Goal: Task Accomplishment & Management: Complete application form

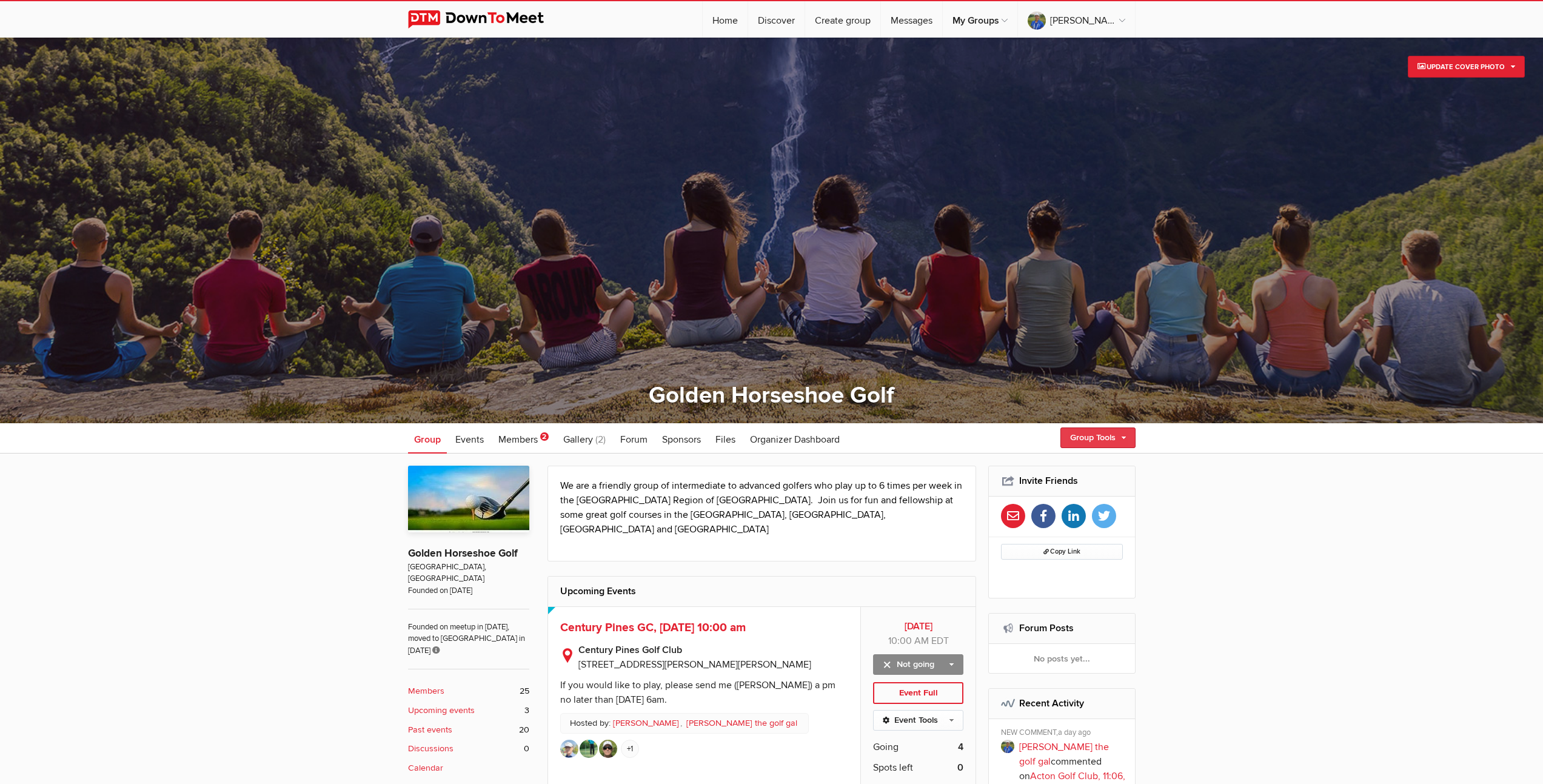
click at [1099, 438] on link "Group Tools" at bounding box center [1097, 437] width 75 height 21
click at [1052, 466] on link "Create Event" at bounding box center [1080, 463] width 109 height 18
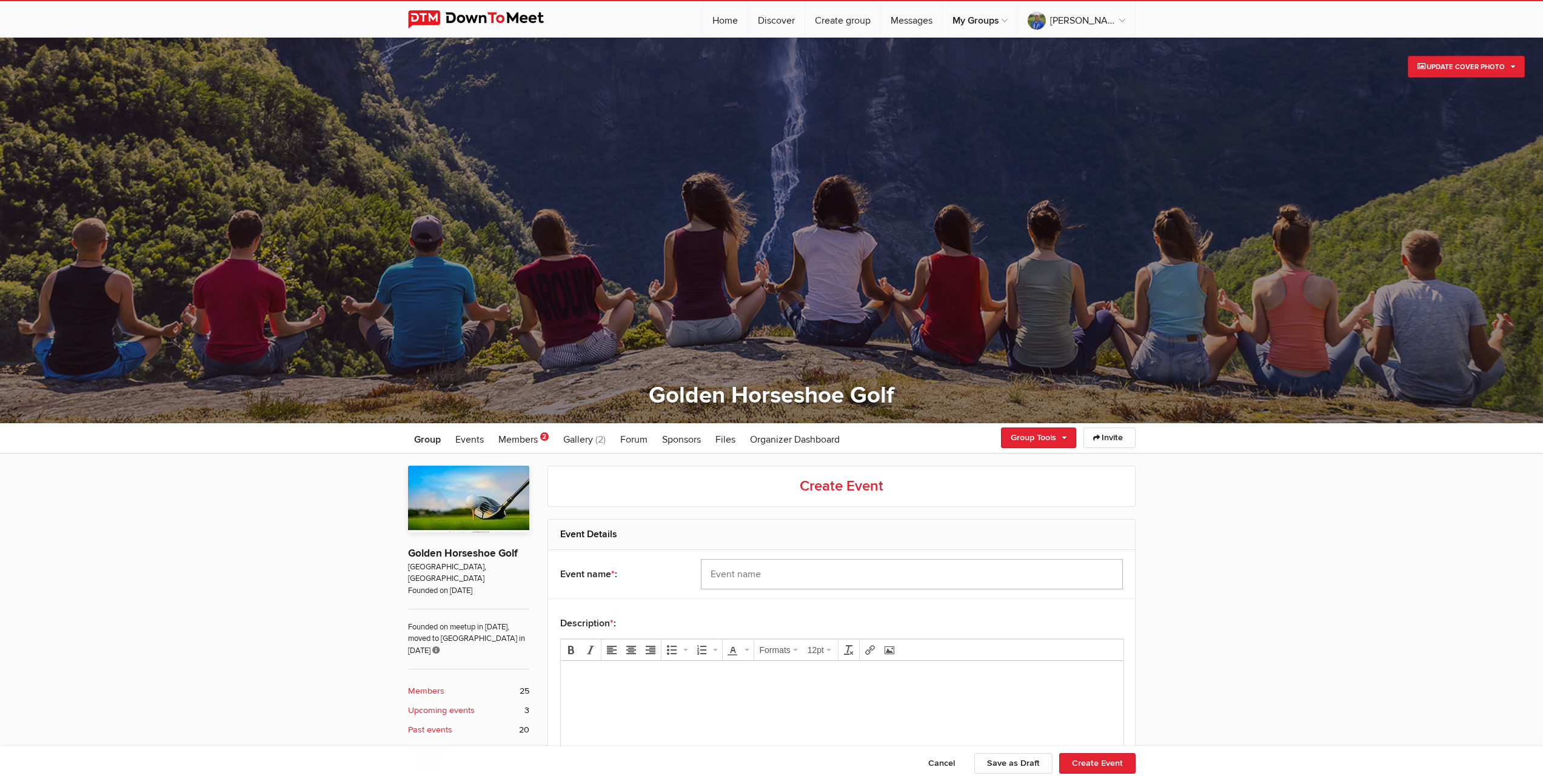
click at [757, 572] on input "text" at bounding box center [911, 573] width 422 height 30
click at [951, 572] on input "Cobalt Course at [GEOGRAPHIC_DATA], [DATE]," at bounding box center [911, 573] width 422 height 30
type input "Cobalt Course at [GEOGRAPHIC_DATA], [DATE] 10:10"
click at [633, 686] on body at bounding box center [841, 698] width 553 height 54
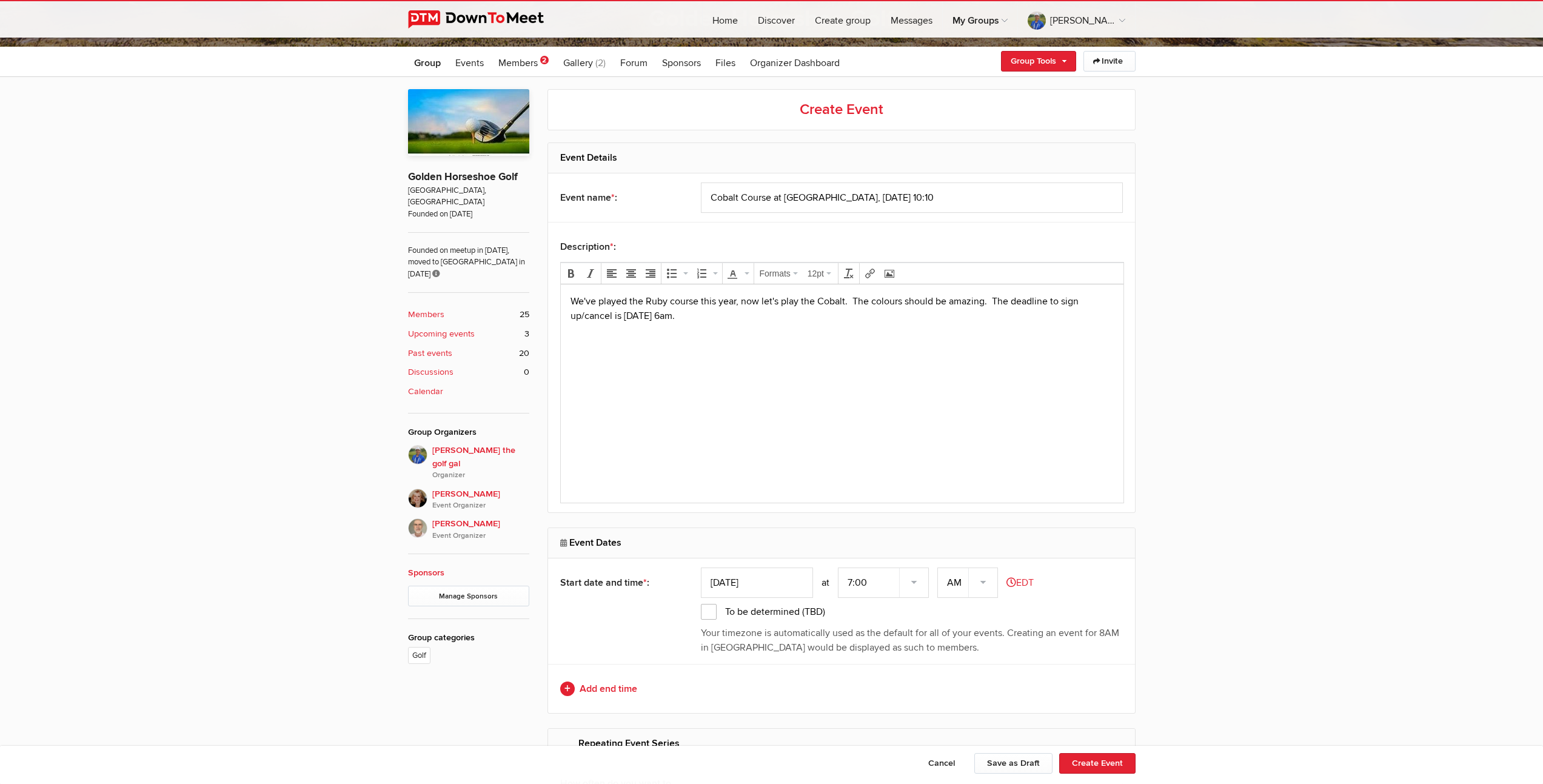
scroll to position [391, 0]
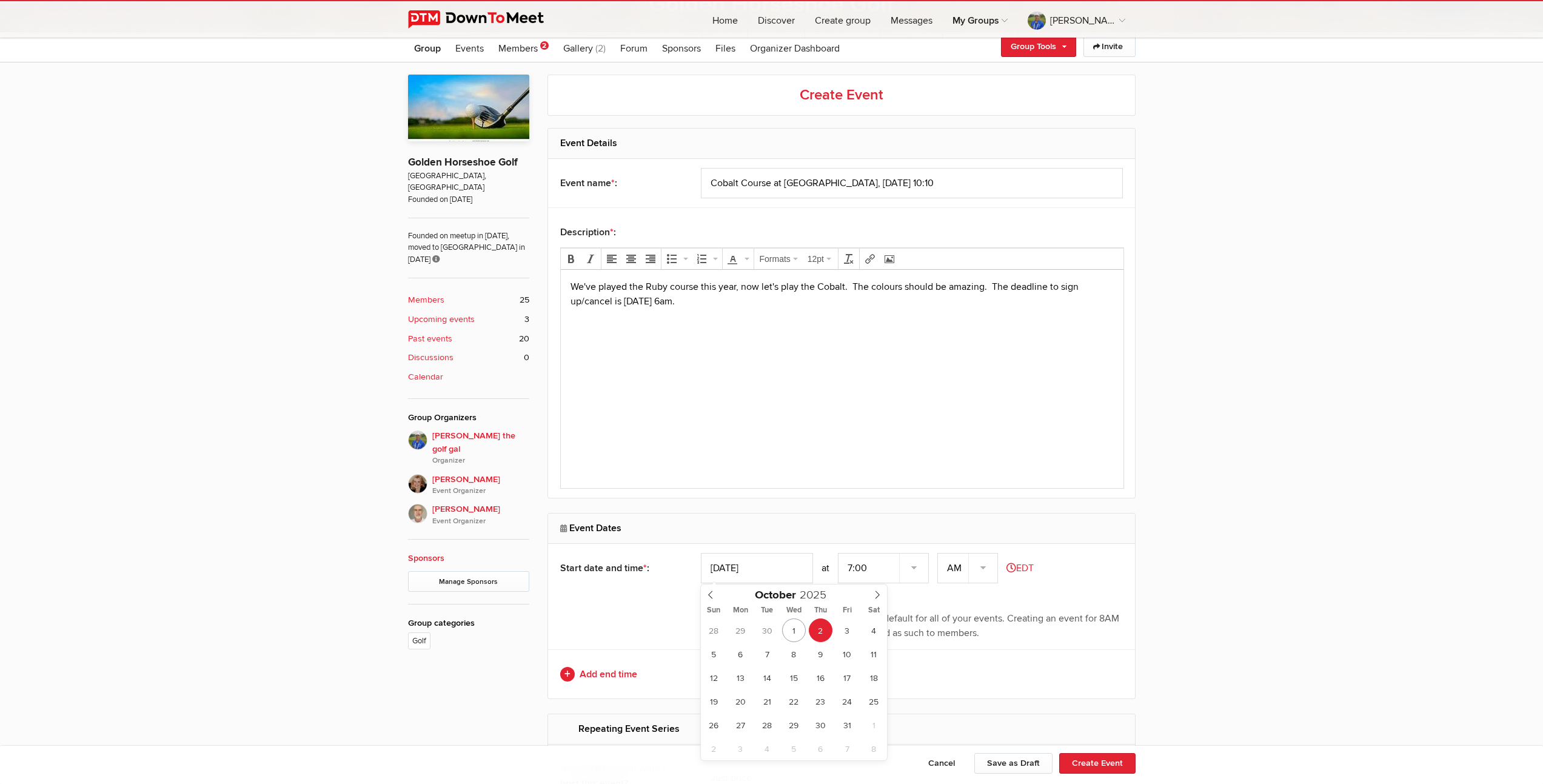
click at [756, 570] on input "[DATE]" at bounding box center [757, 567] width 112 height 30
type input "[DATE]"
click at [916, 566] on select "7:00 7:15 7:30 7:45 8:00 8:15 8:30 8:45 9:00 9:15 9:30 9:45 10:00 10:15 10:30 1…" at bounding box center [883, 567] width 91 height 30
select select "10:00:00"
click at [839, 553] on select "7:00 7:15 7:30 7:45 8:00 8:15 8:30 8:45 9:00 9:15 9:30 9:45 10:00 10:15 10:30 1…" at bounding box center [883, 567] width 91 height 30
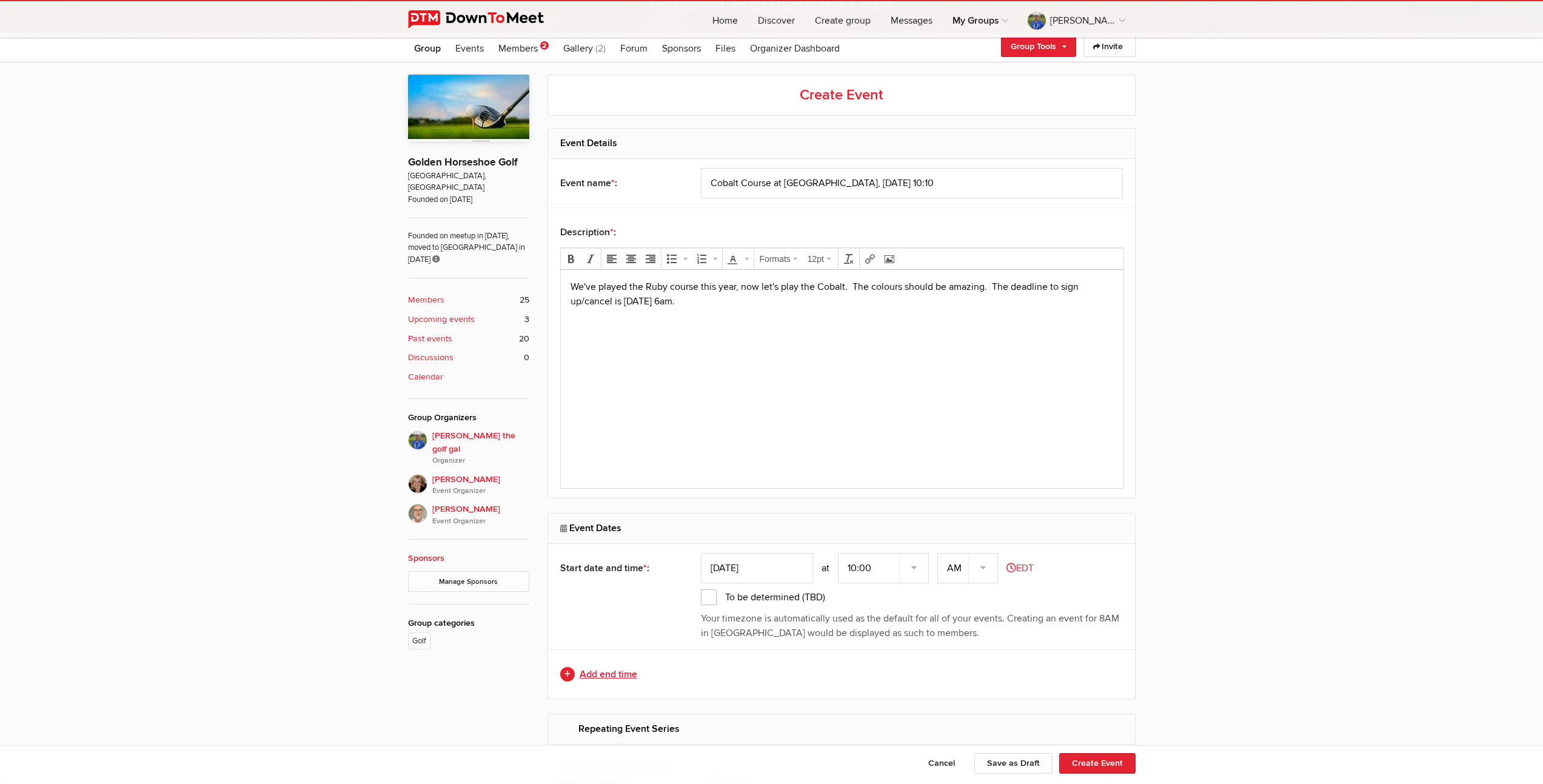
click at [605, 677] on link "Add end time" at bounding box center [841, 674] width 562 height 15
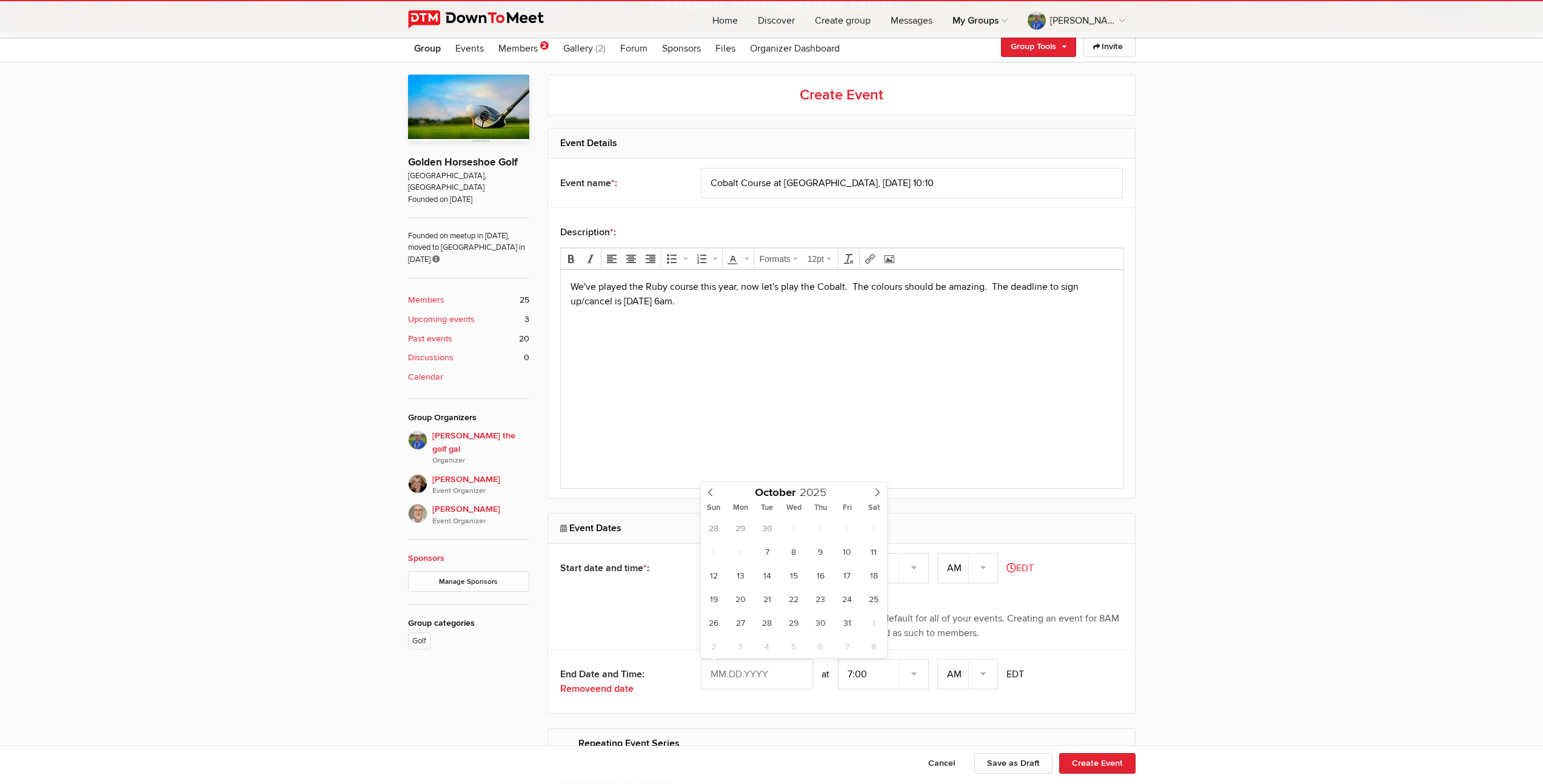
click at [762, 675] on input "text" at bounding box center [757, 673] width 112 height 30
type input "[DATE]"
click at [916, 676] on select "7:00 7:15 7:30 7:45 8:00 8:15 8:30 8:45 9:00 9:15 9:30 9:45 10:00 10:15 10:30 1…" at bounding box center [883, 673] width 91 height 30
select select "3:00:00"
click at [839, 659] on select "7:00 7:15 7:30 7:45 8:00 8:15 8:30 8:45 9:00 9:15 9:30 9:45 10:00 10:15 10:30 1…" at bounding box center [883, 673] width 91 height 30
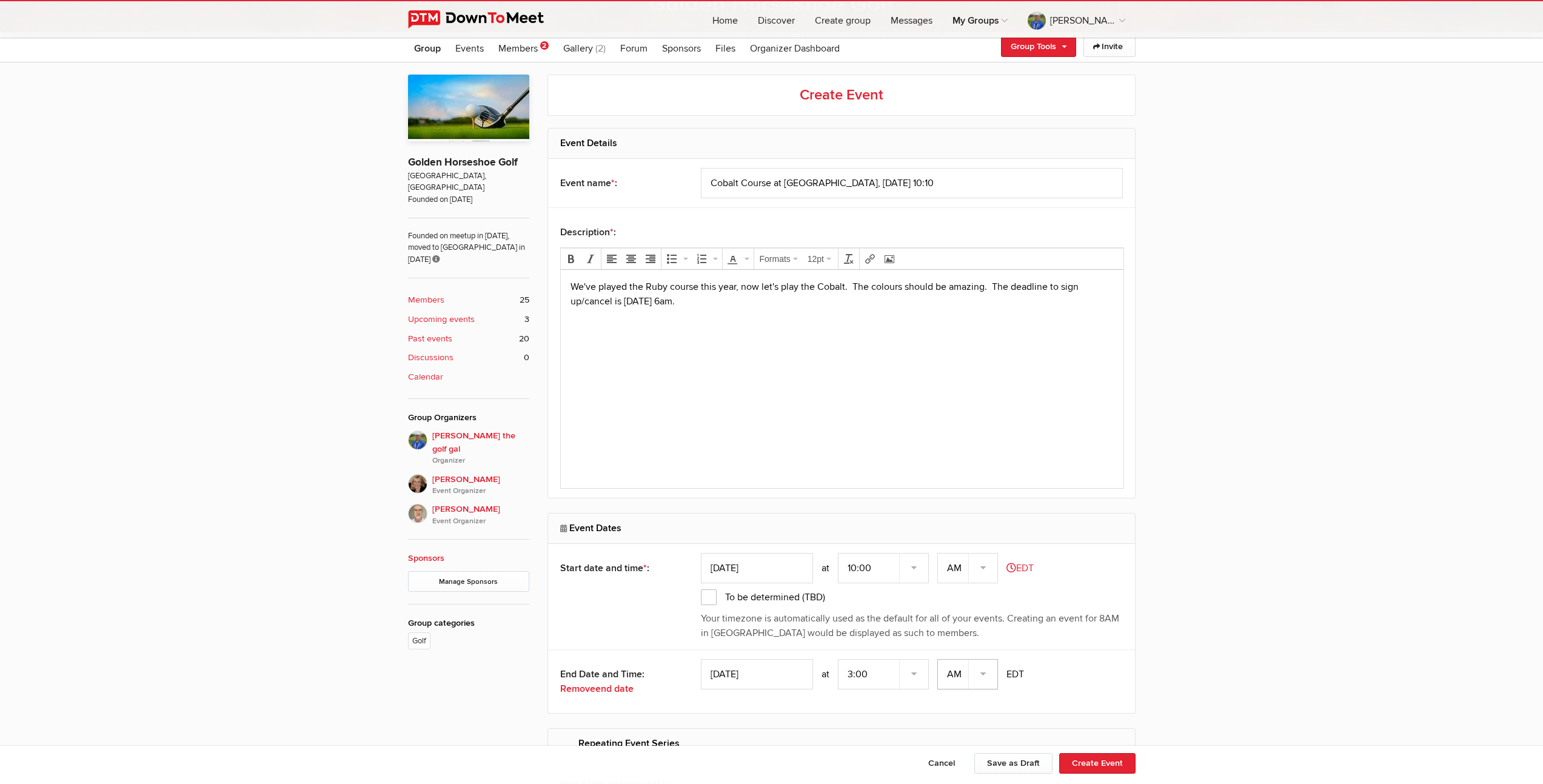
click at [985, 672] on select "AM PM" at bounding box center [967, 673] width 61 height 30
select select "PM"
click at [938, 659] on select "AM PM" at bounding box center [967, 673] width 61 height 30
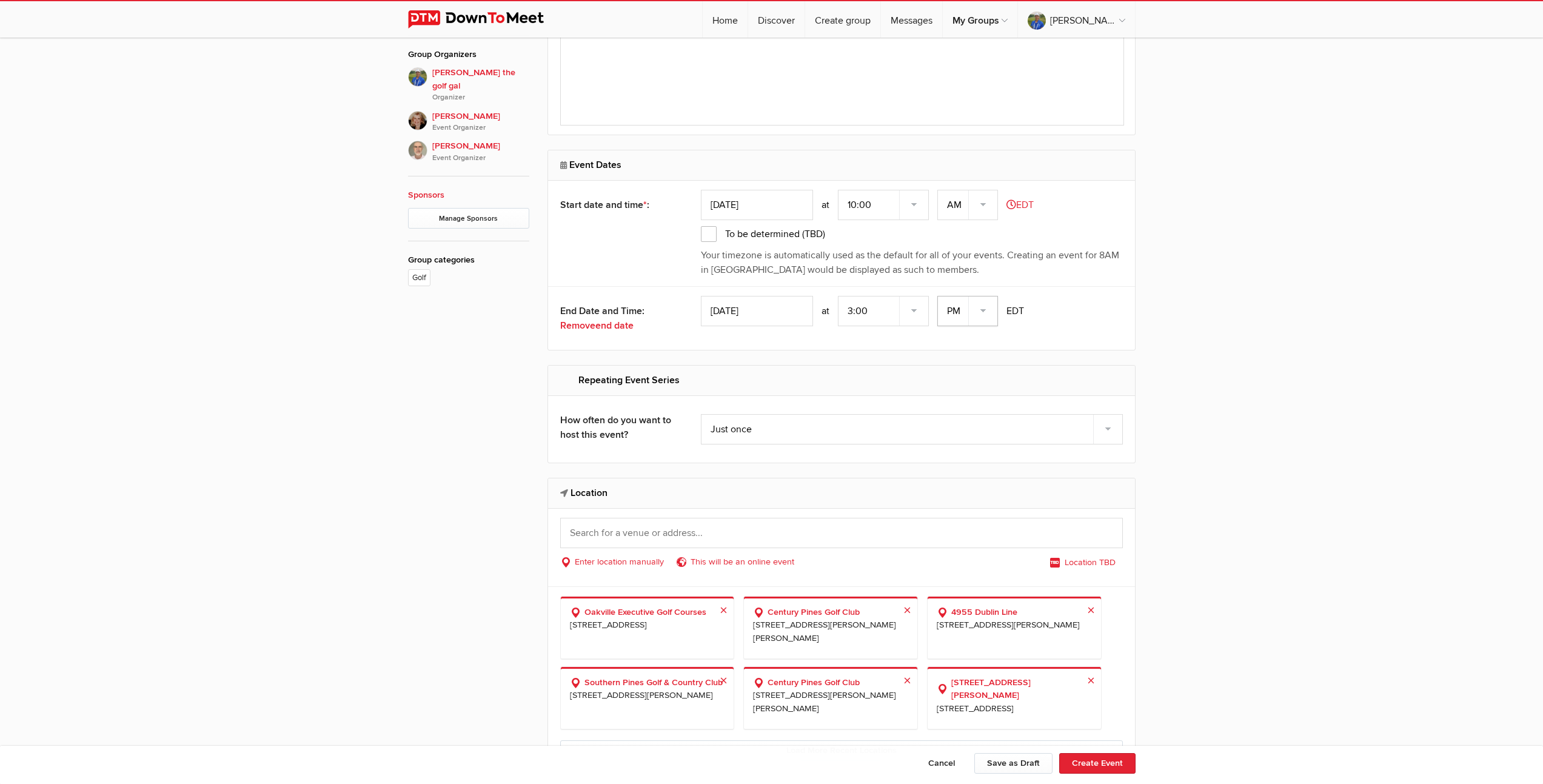
scroll to position [884, 0]
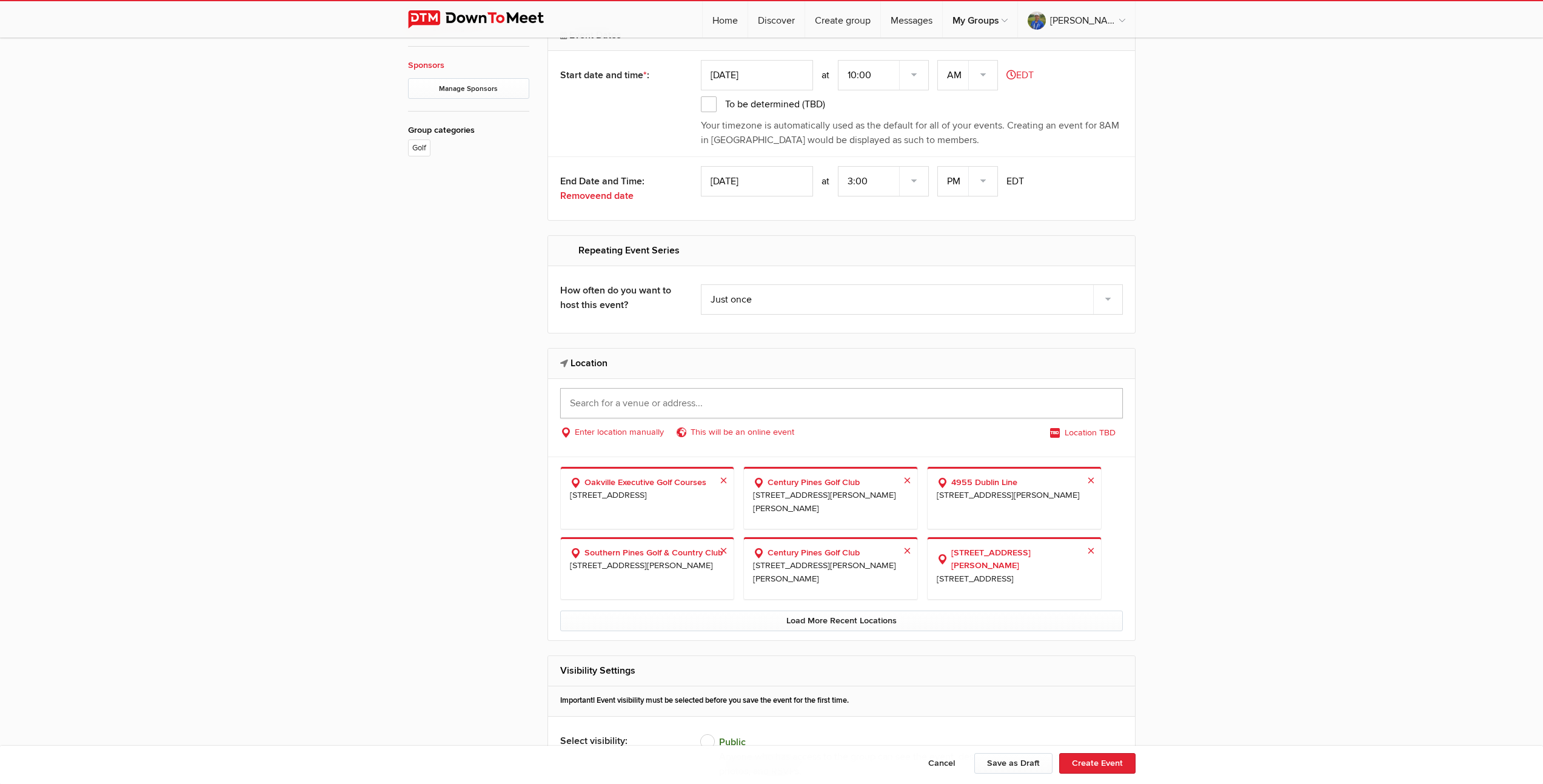
click at [646, 402] on input "text" at bounding box center [841, 402] width 562 height 30
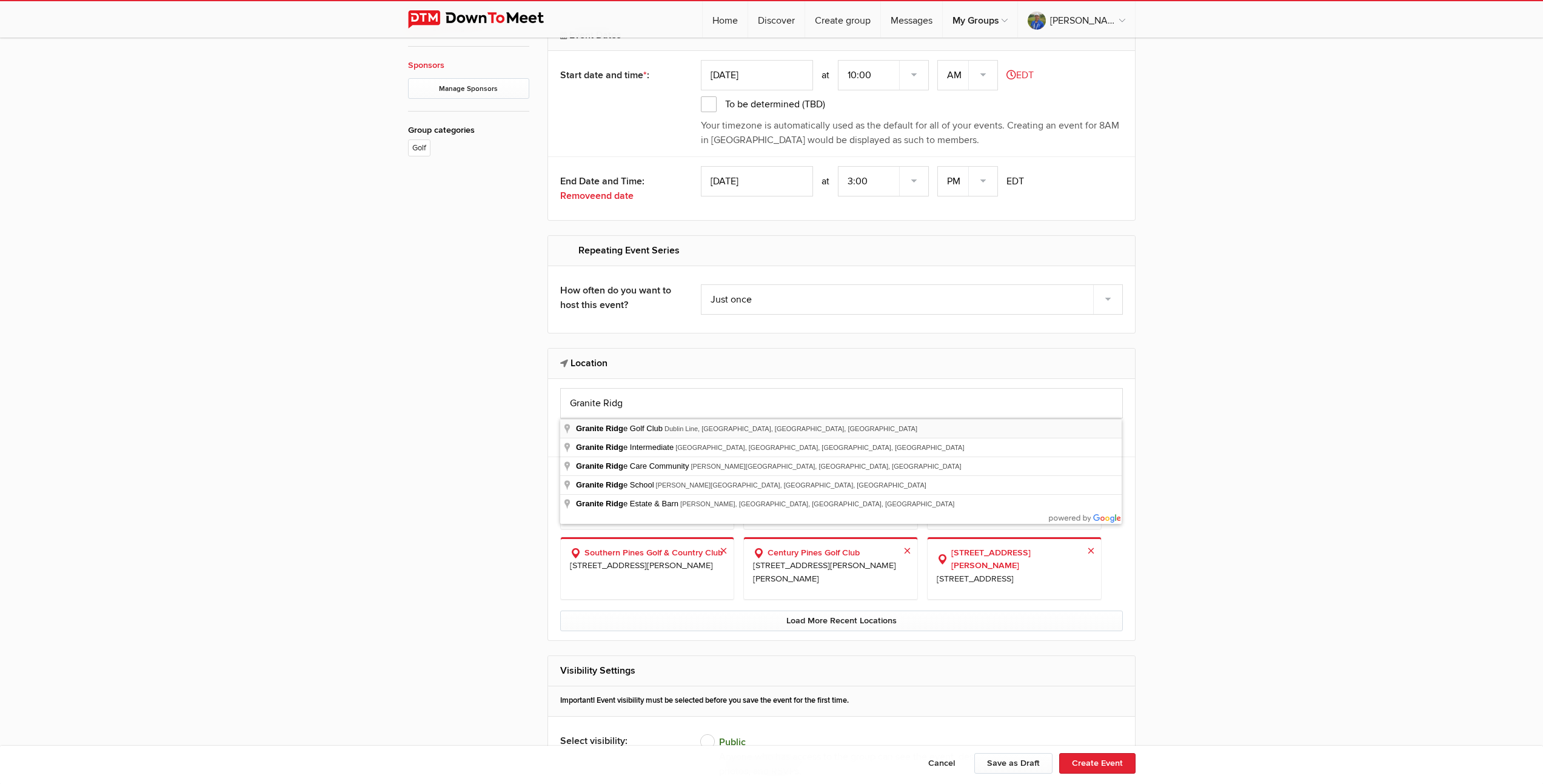
type input "[GEOGRAPHIC_DATA], [GEOGRAPHIC_DATA], [GEOGRAPHIC_DATA], [GEOGRAPHIC_DATA], [GE…"
select select "[GEOGRAPHIC_DATA]"
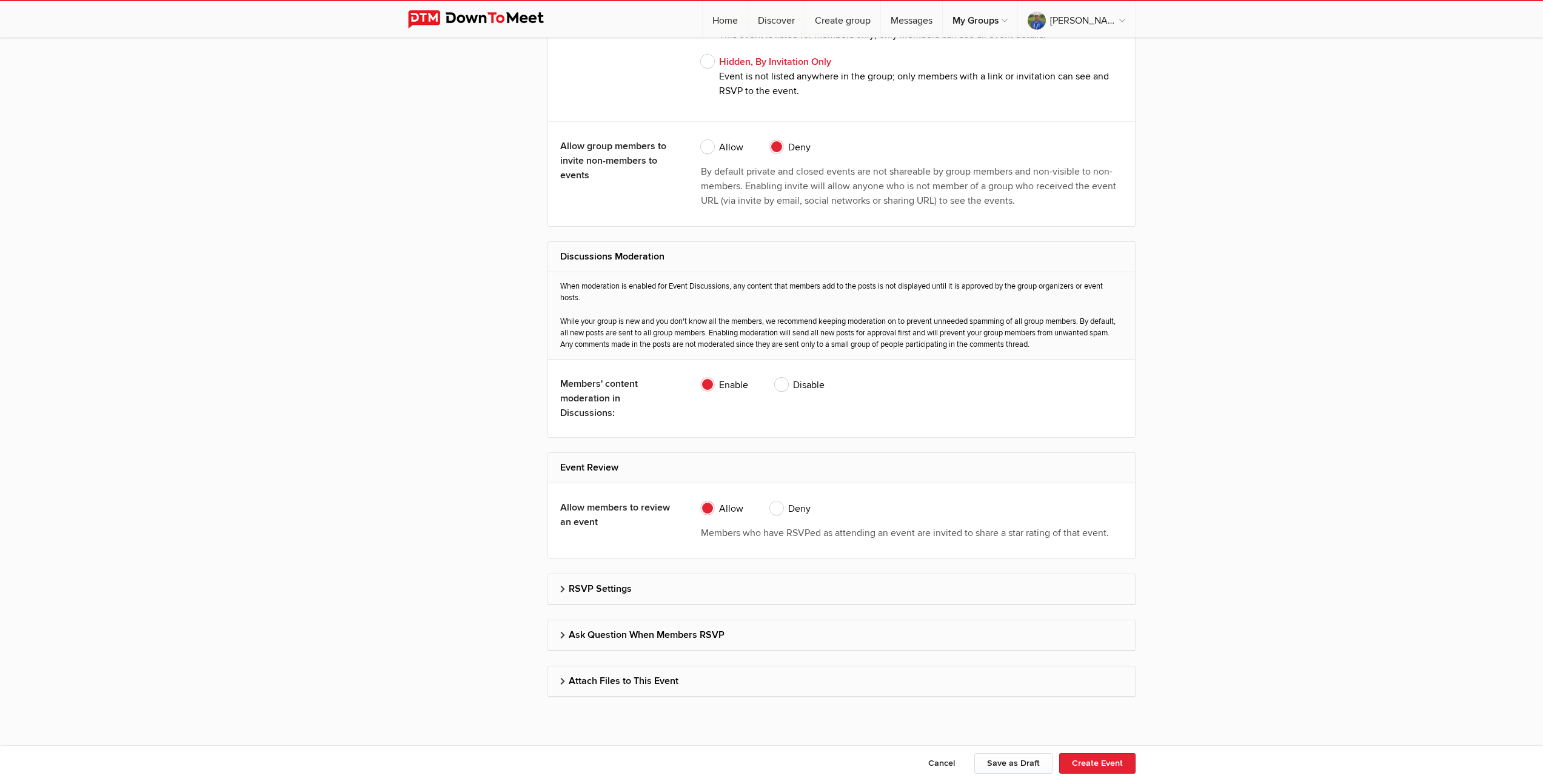
scroll to position [2238, 0]
click at [585, 584] on h2 "RSVP Settings" at bounding box center [841, 588] width 562 height 29
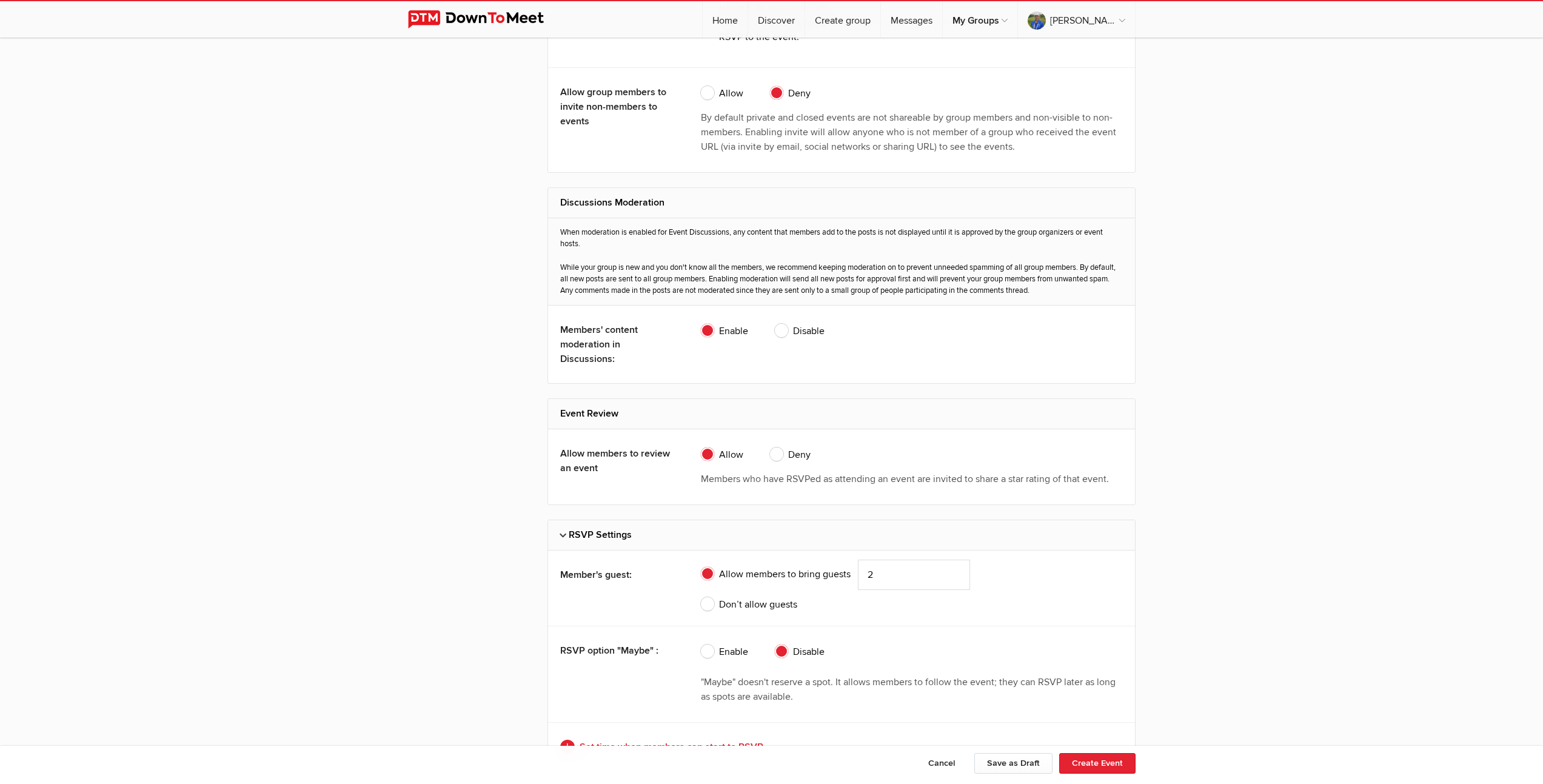
scroll to position [2351, 0]
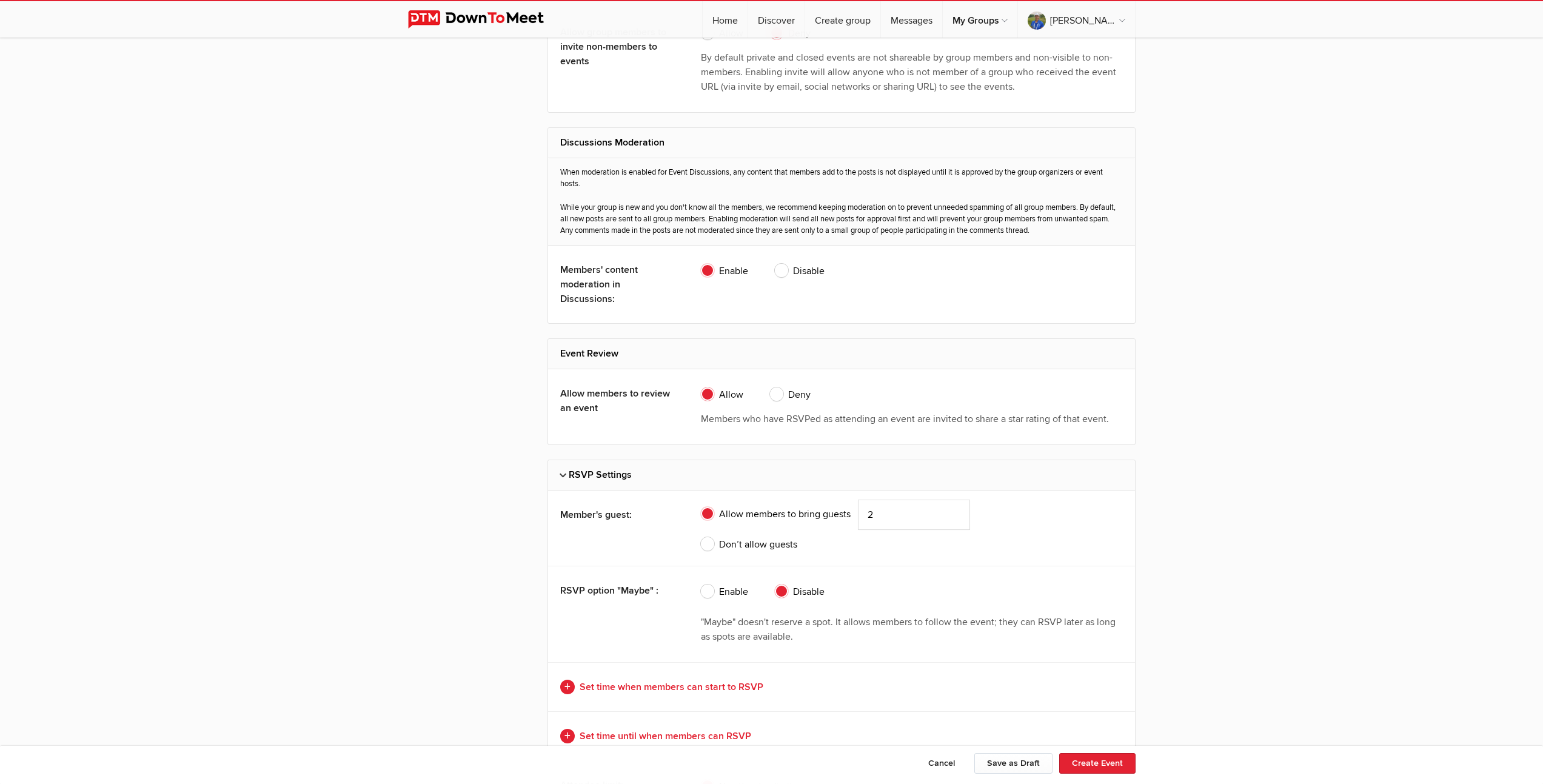
click at [709, 545] on span "Don’t allow guests" at bounding box center [749, 544] width 96 height 15
click at [701, 537] on input "Don’t allow guests" at bounding box center [700, 537] width 1 height 1
radio input "true"
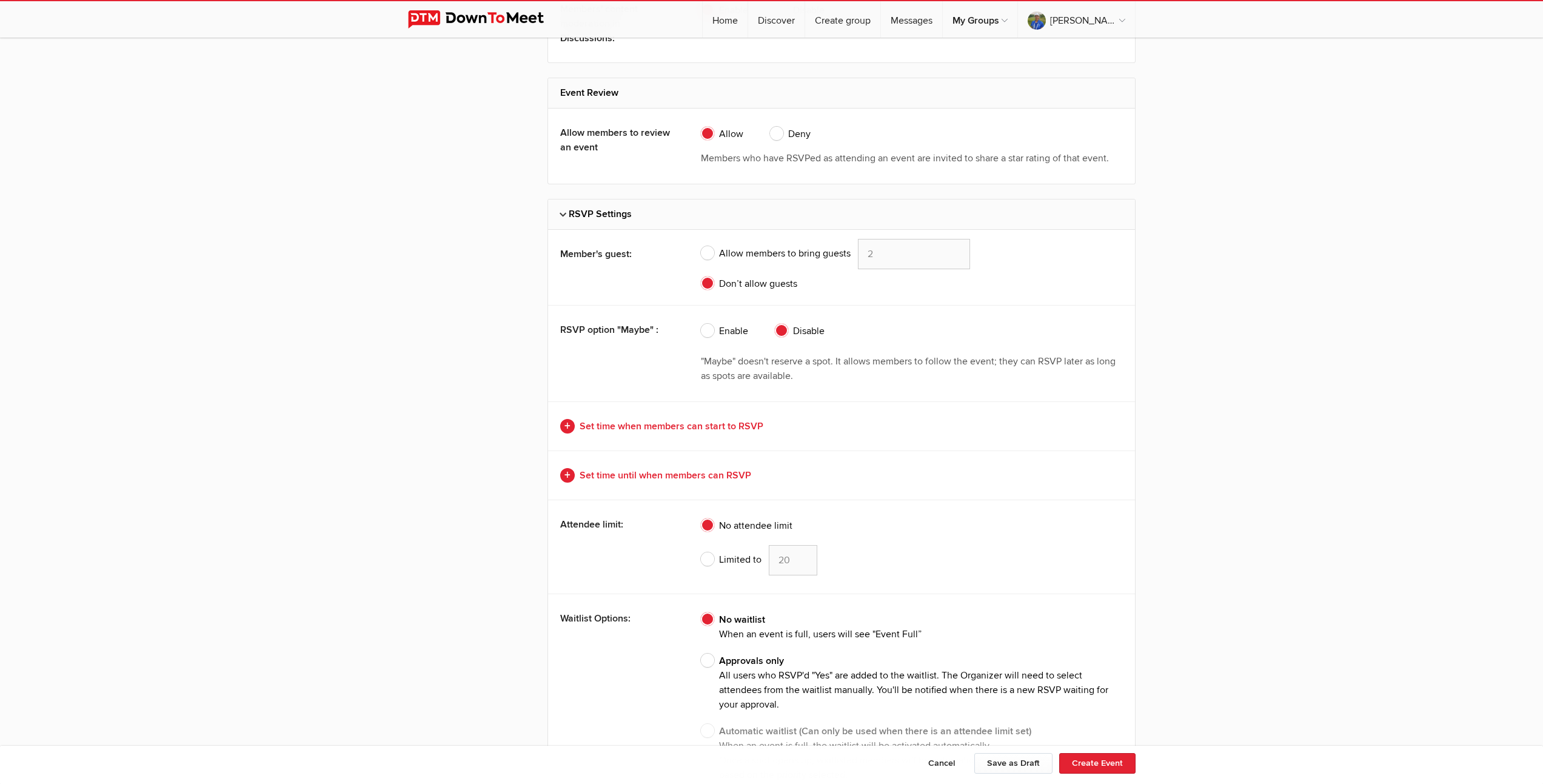
scroll to position [2719, 0]
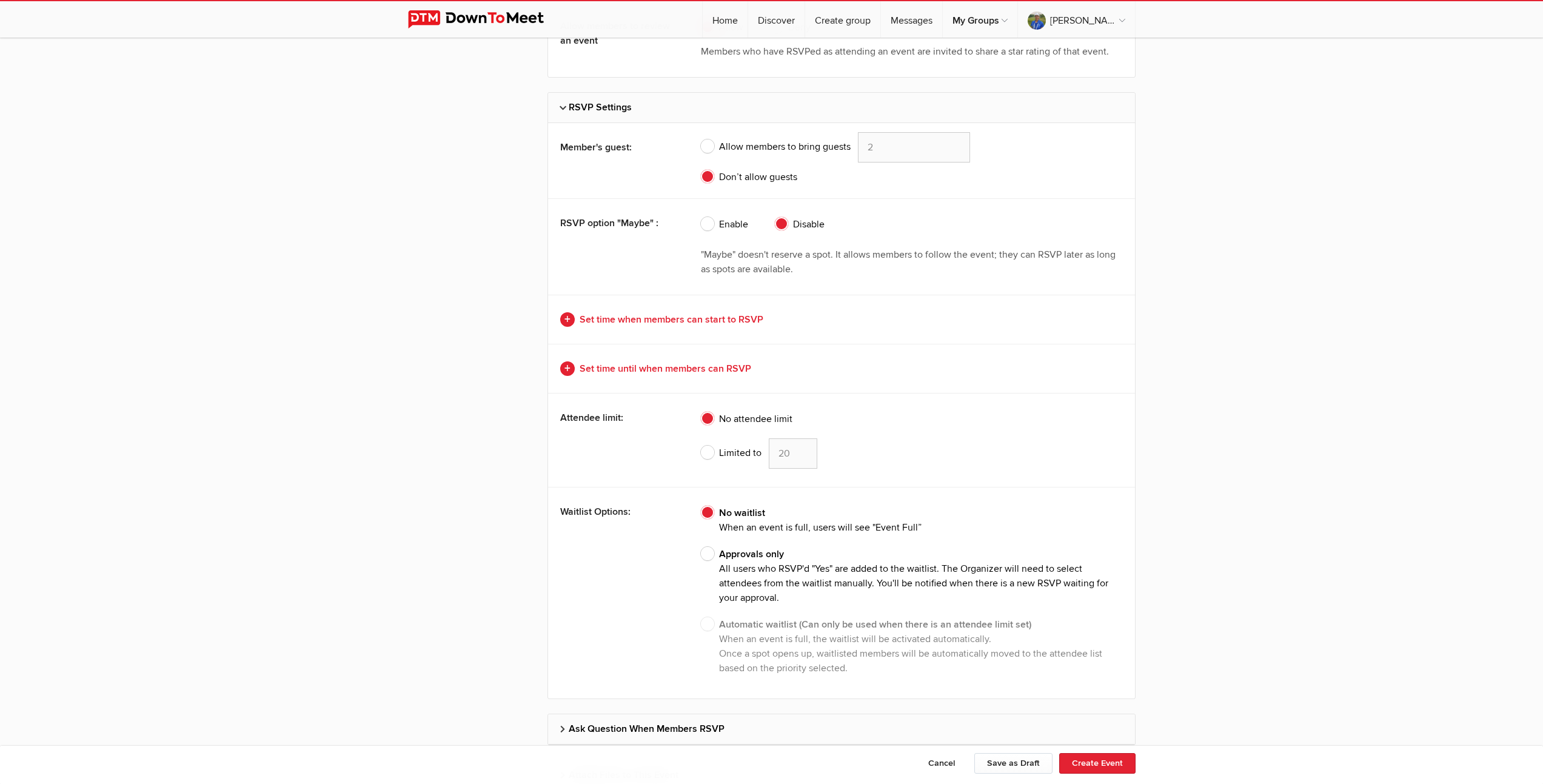
click at [705, 449] on span "Limited to" at bounding box center [731, 452] width 61 height 15
click at [701, 438] on input "Limited to 20" at bounding box center [700, 438] width 1 height 1
radio input "true"
click at [802, 456] on input "19" at bounding box center [792, 452] width 48 height 30
click at [802, 456] on input "18" at bounding box center [792, 452] width 48 height 30
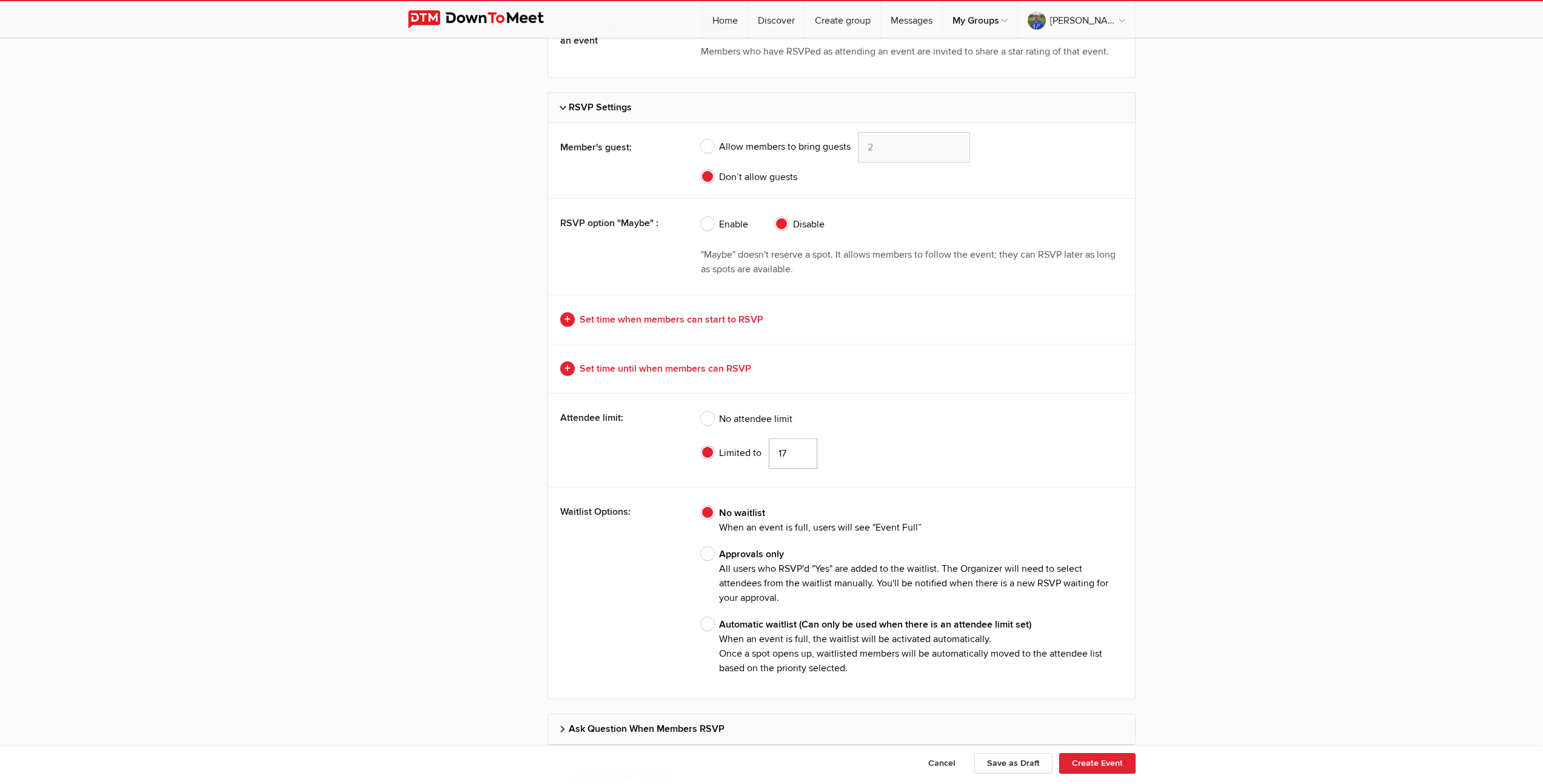
click at [802, 456] on input "17" at bounding box center [792, 452] width 48 height 30
click at [802, 456] on input "16" at bounding box center [792, 452] width 48 height 30
click at [802, 456] on input "15" at bounding box center [792, 452] width 48 height 30
click at [802, 456] on input "14" at bounding box center [792, 452] width 48 height 30
click at [802, 456] on input "13" at bounding box center [792, 452] width 48 height 30
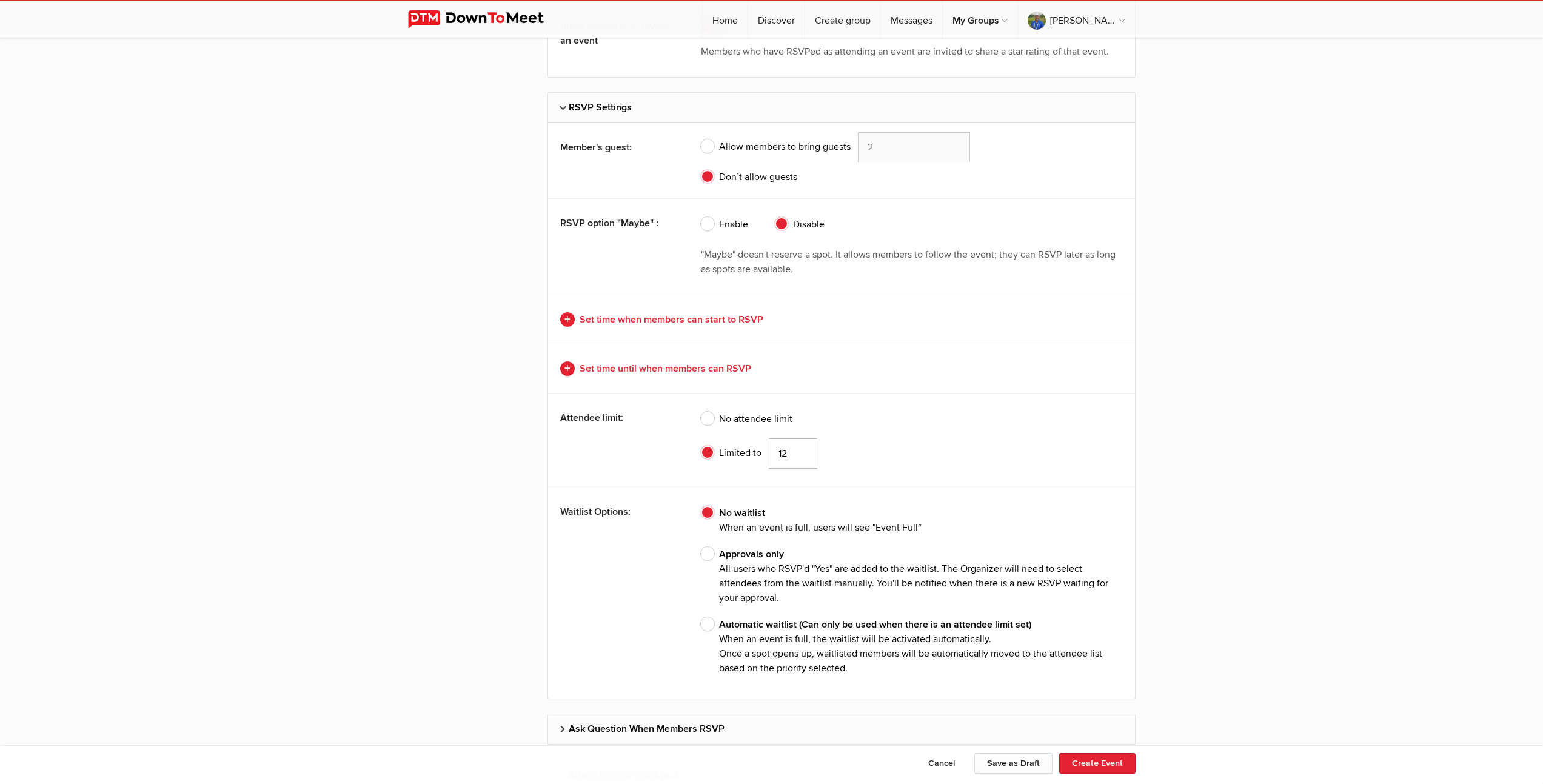
click at [802, 456] on input "12" at bounding box center [792, 452] width 48 height 30
click at [802, 456] on input "11" at bounding box center [792, 452] width 48 height 30
click at [802, 456] on input "10" at bounding box center [792, 452] width 48 height 30
click at [802, 456] on input "9" at bounding box center [792, 452] width 48 height 30
click at [802, 456] on input "8" at bounding box center [792, 452] width 48 height 30
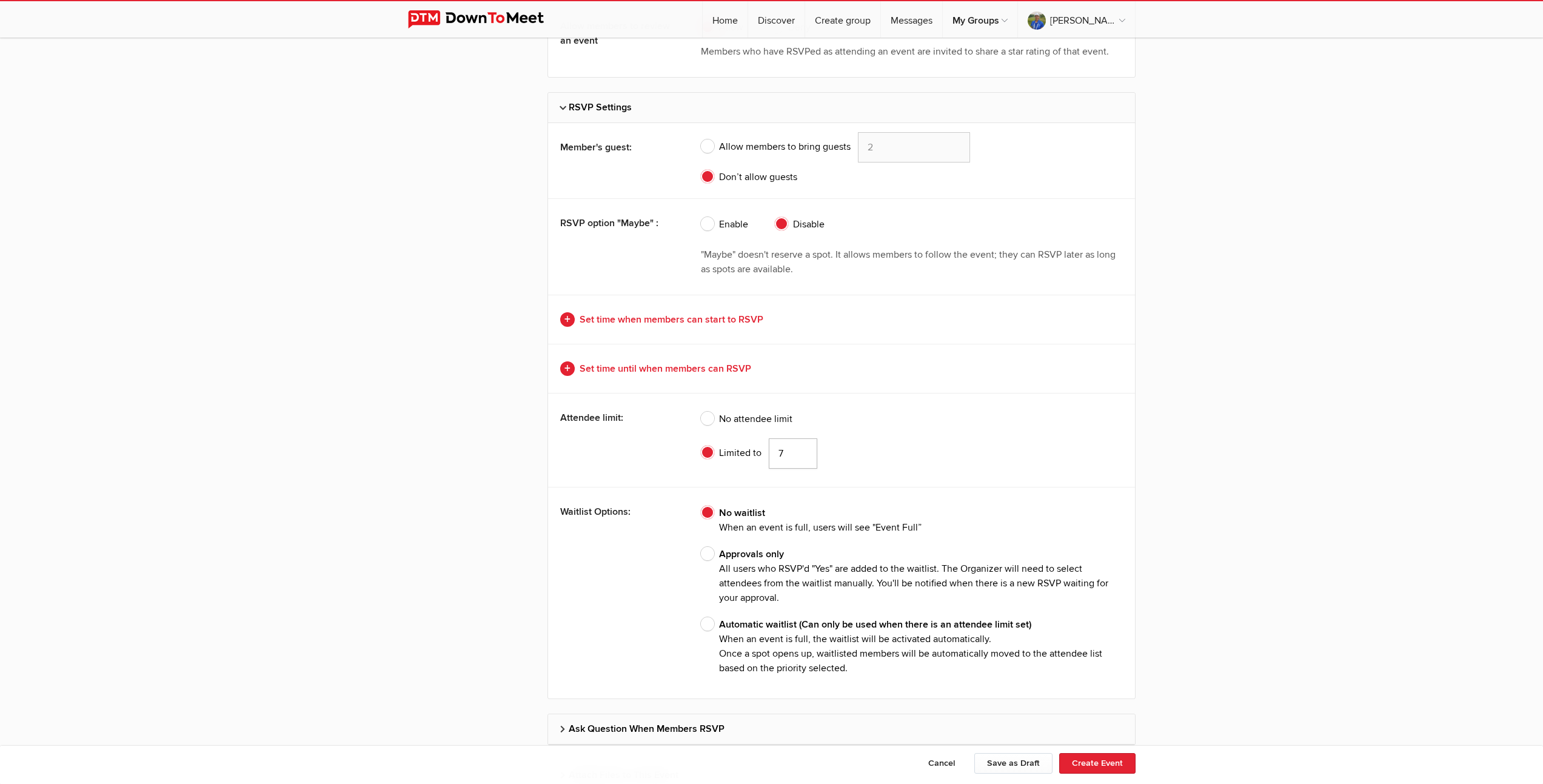
click at [802, 456] on input "7" at bounding box center [792, 452] width 48 height 30
click at [802, 456] on input "6" at bounding box center [792, 452] width 48 height 30
click at [802, 456] on input "5" at bounding box center [792, 452] width 48 height 30
type input "4"
click at [802, 456] on input "4" at bounding box center [792, 452] width 48 height 30
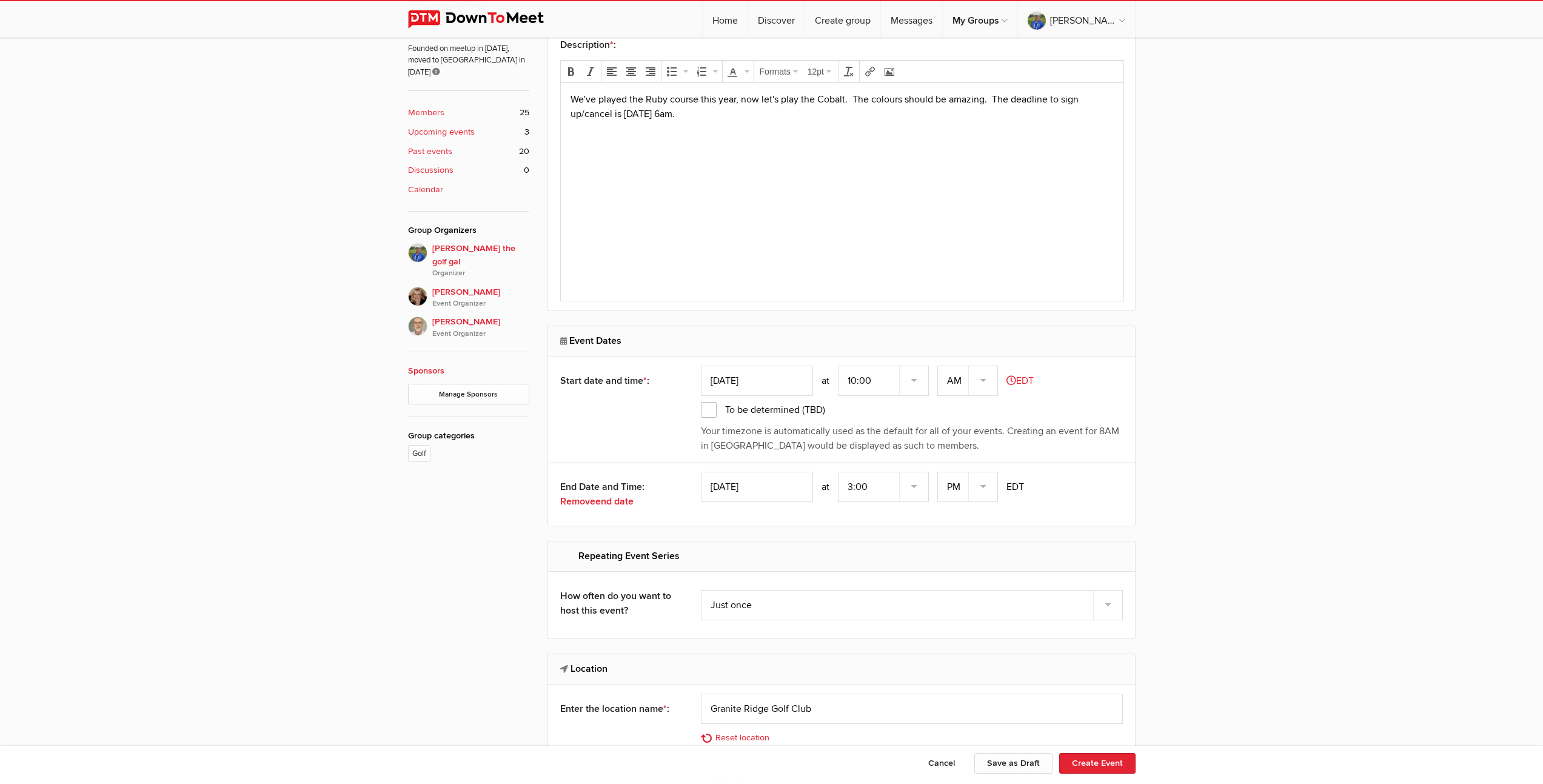
scroll to position [417, 0]
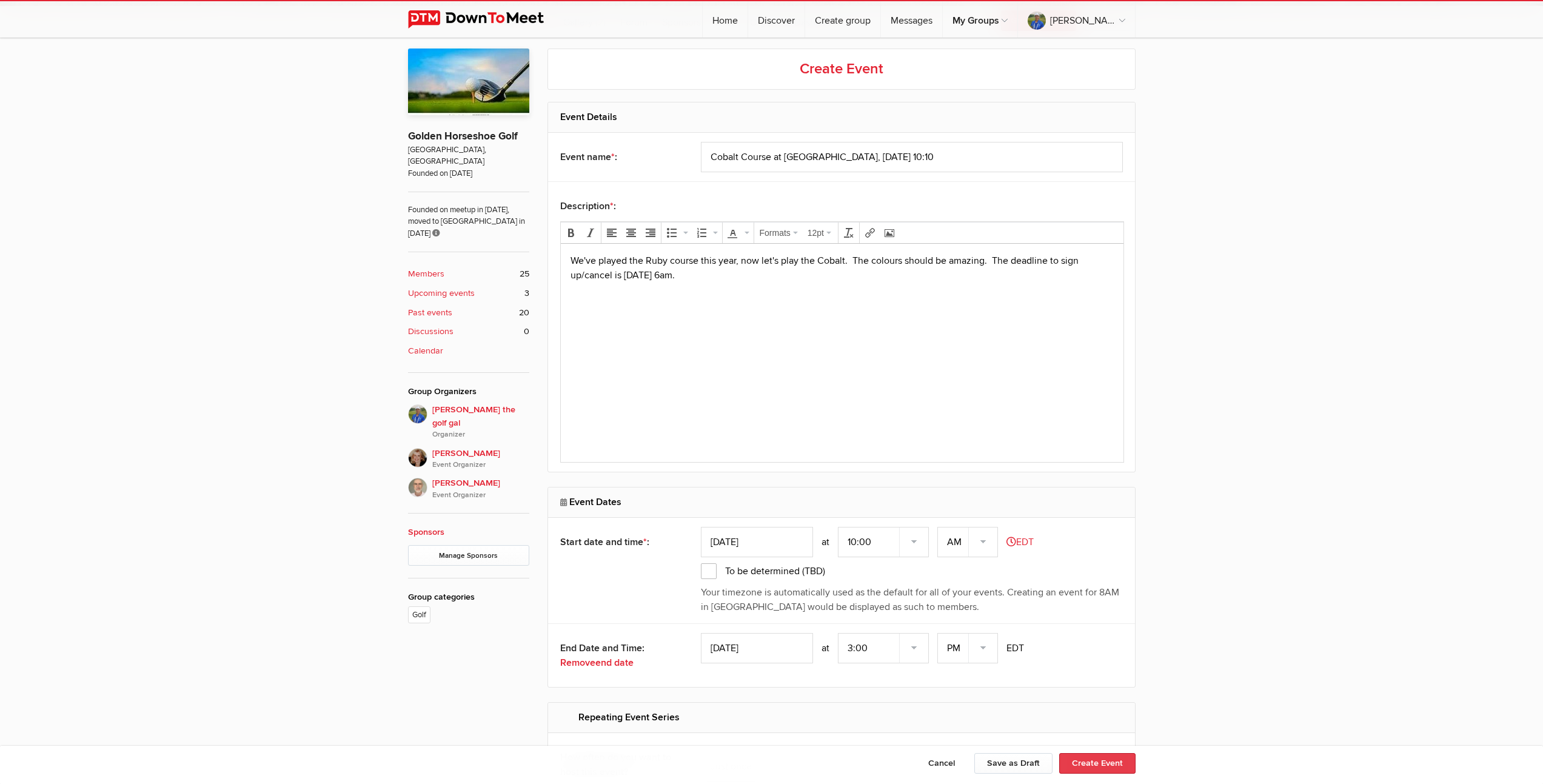
click at [1101, 763] on button "Create Event" at bounding box center [1097, 762] width 76 height 21
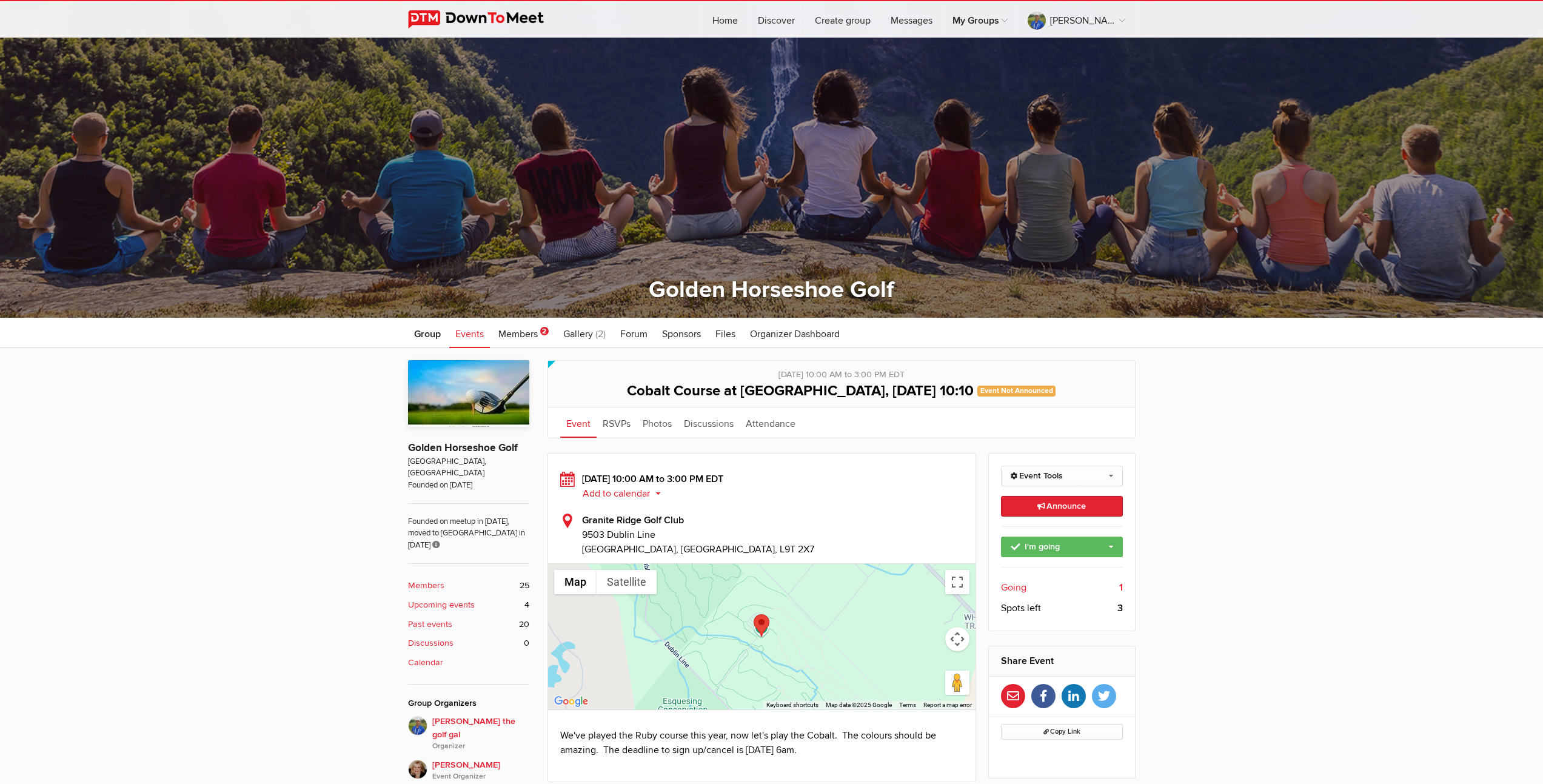
scroll to position [235, 0]
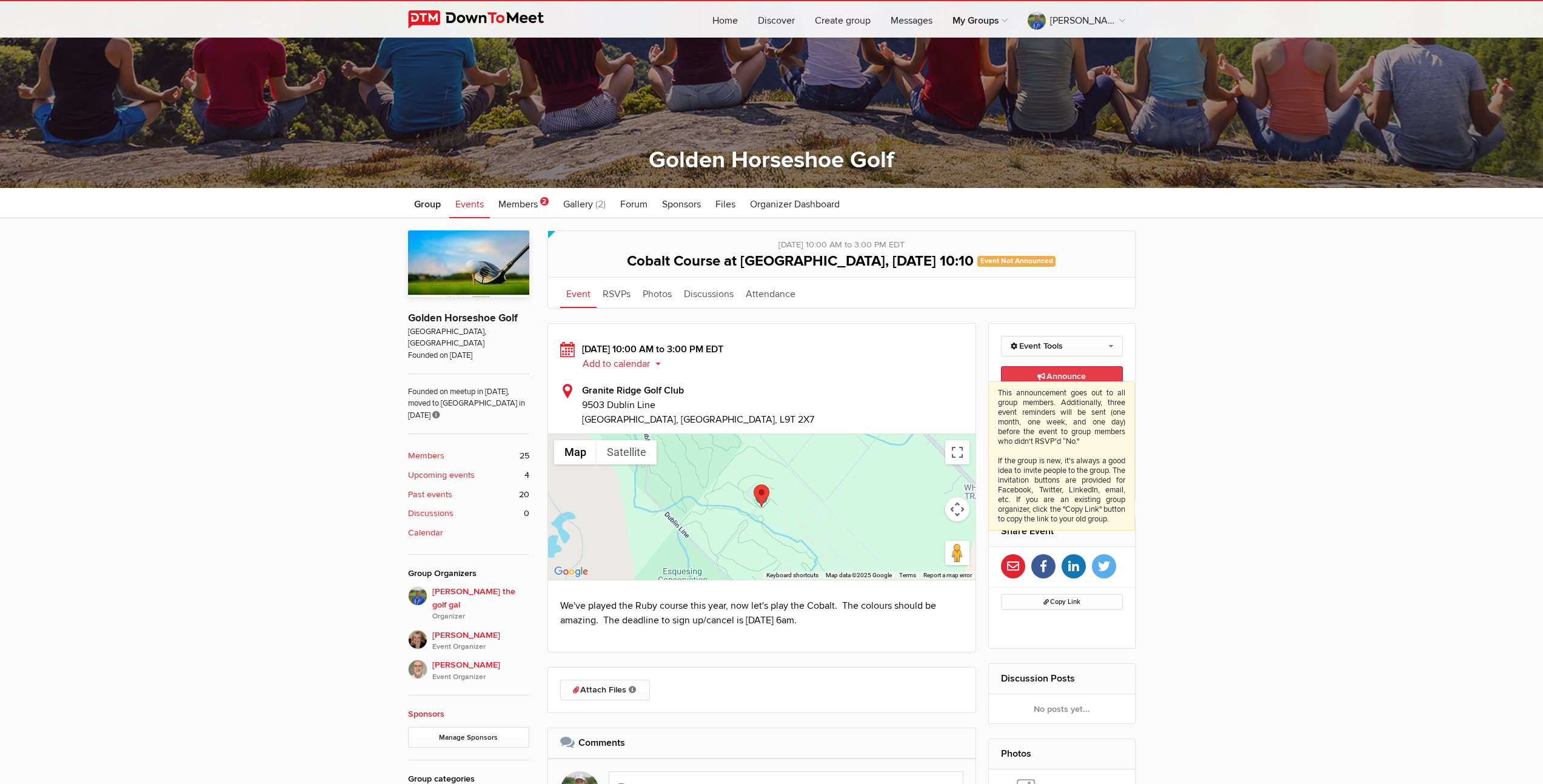
click at [1053, 376] on span "Announce This announcement goes out to all group members. Additionally, three e…" at bounding box center [1061, 375] width 48 height 10
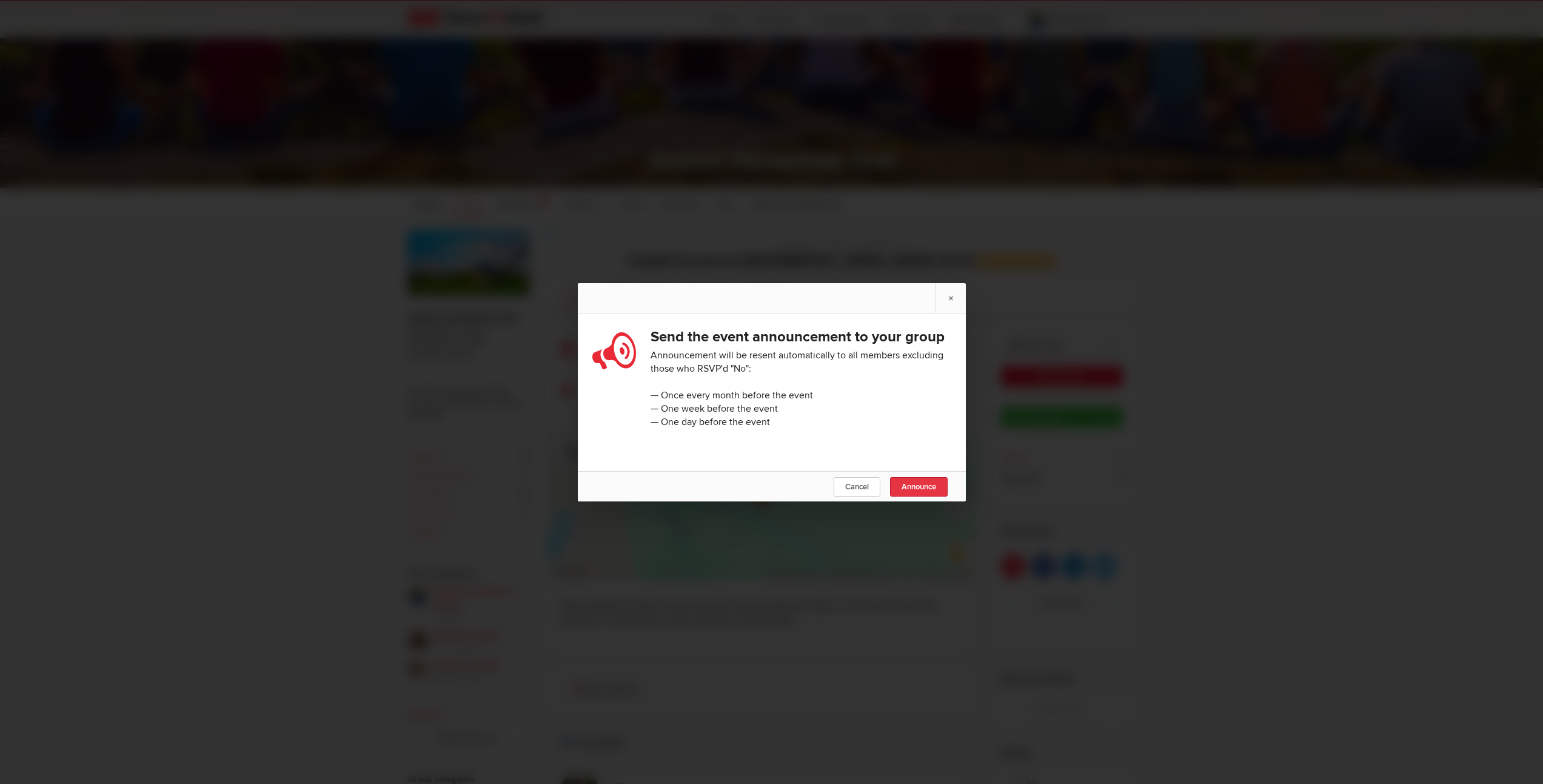
click at [914, 491] on span "Announce" at bounding box center [918, 487] width 34 height 10
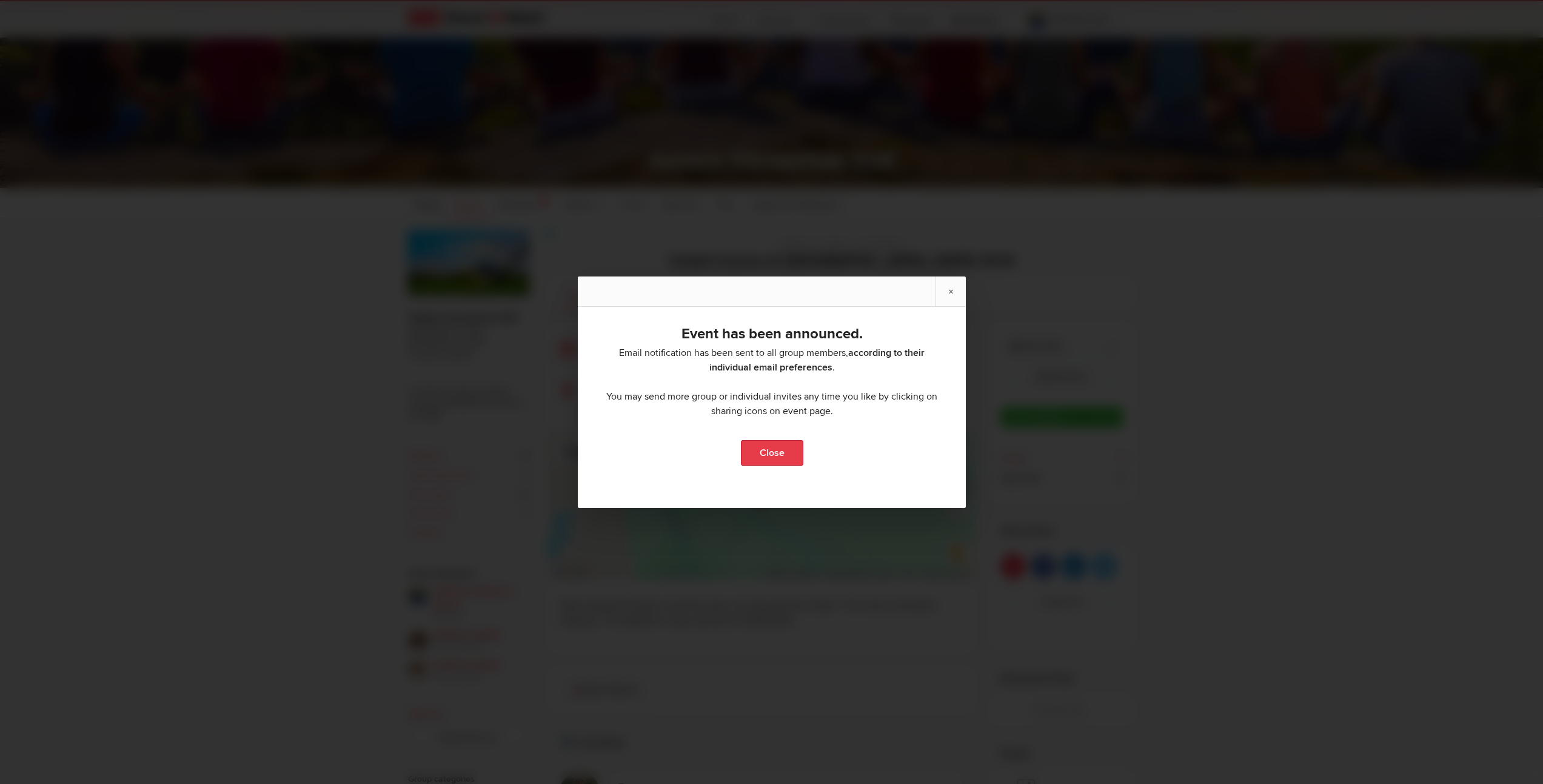
click at [776, 456] on link "Close" at bounding box center [771, 452] width 63 height 25
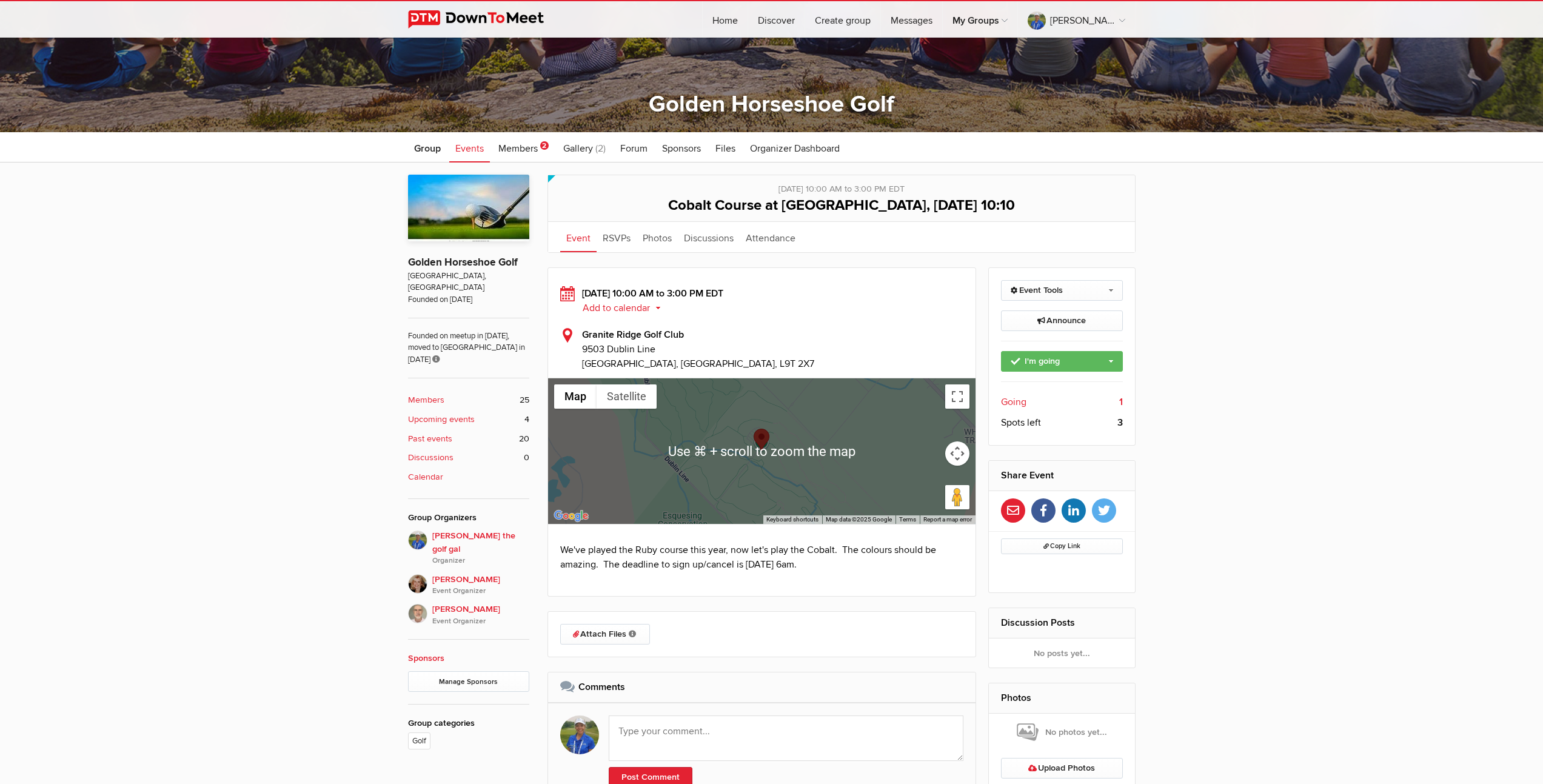
scroll to position [342, 0]
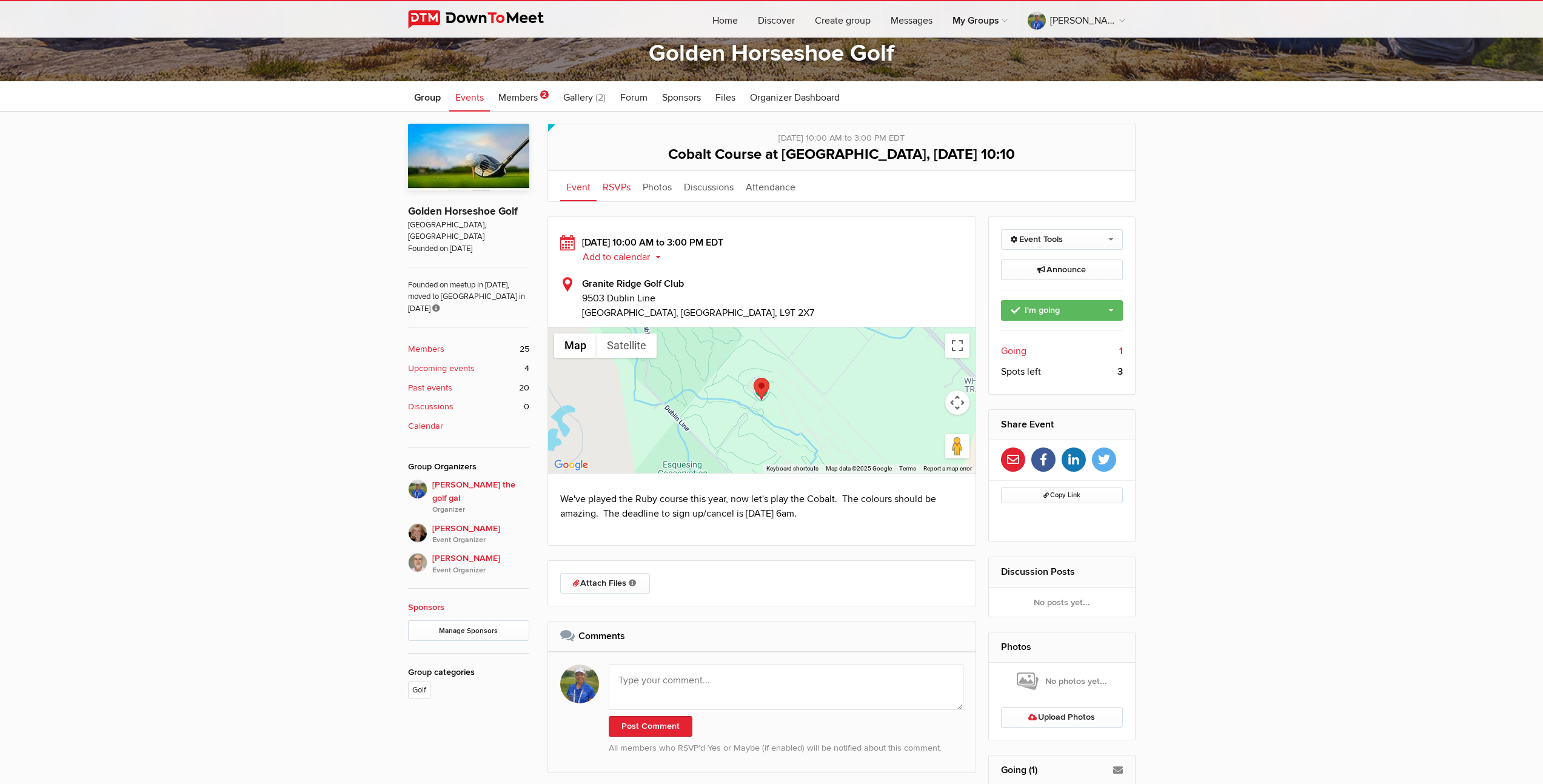
click at [616, 186] on link "RSVPs" at bounding box center [616, 186] width 40 height 30
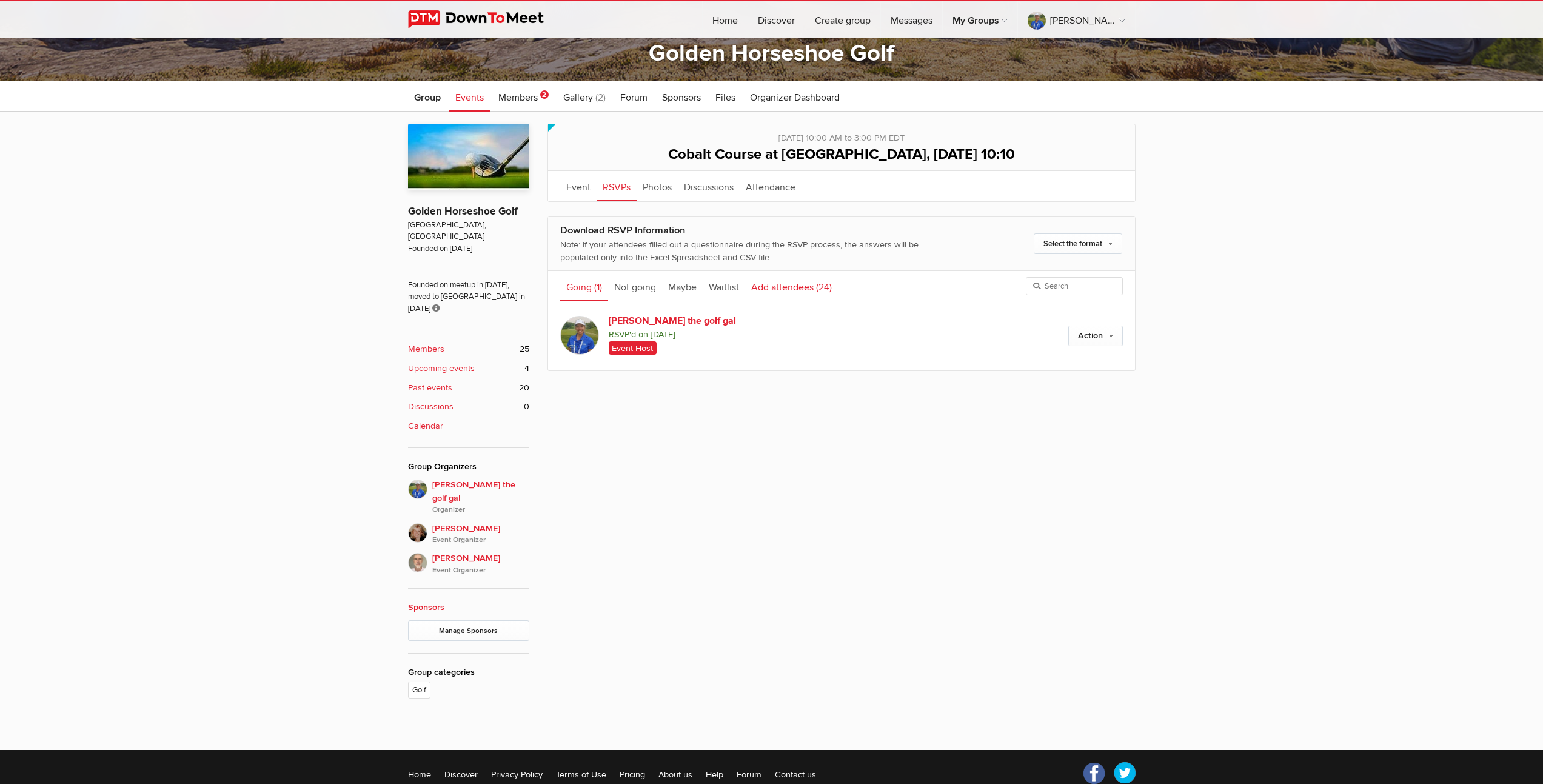
click at [777, 289] on link "Add attendees (24)" at bounding box center [791, 286] width 92 height 30
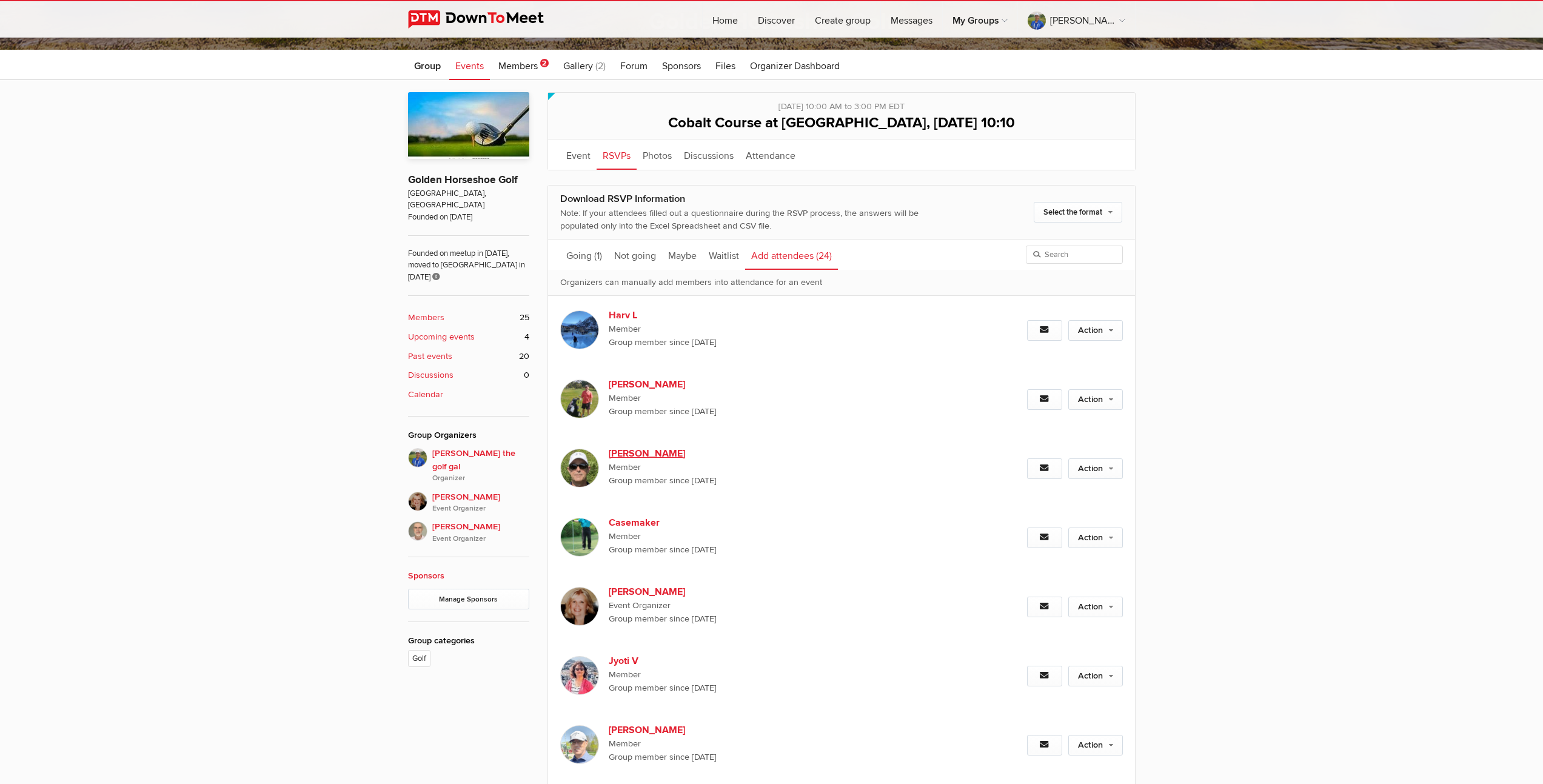
scroll to position [397, 0]
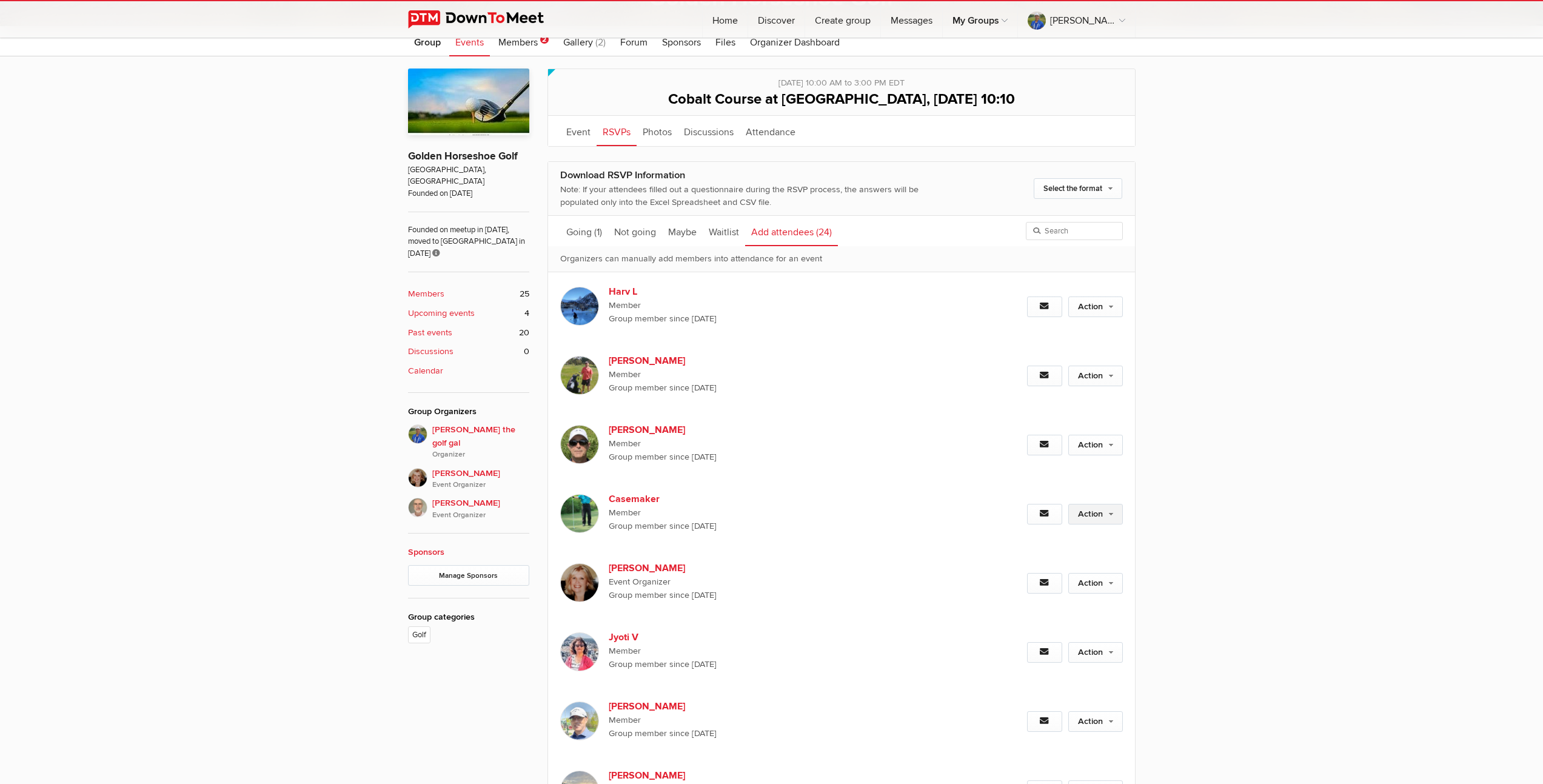
click at [1110, 515] on link "Action" at bounding box center [1095, 514] width 54 height 21
click at [1020, 541] on link "Set as Going" at bounding box center [1056, 540] width 132 height 18
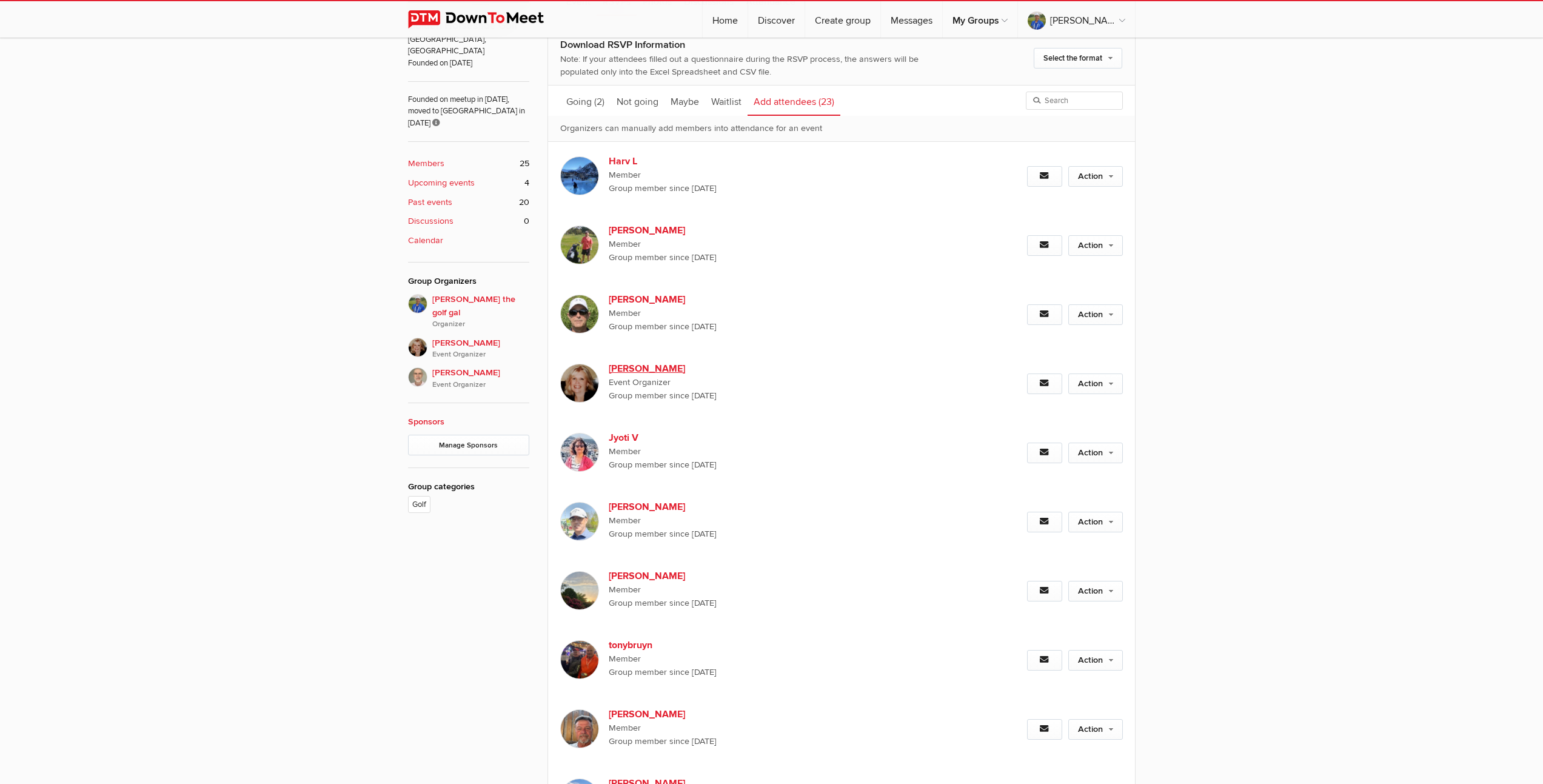
scroll to position [529, 0]
click at [1098, 521] on link "Action" at bounding box center [1095, 519] width 54 height 21
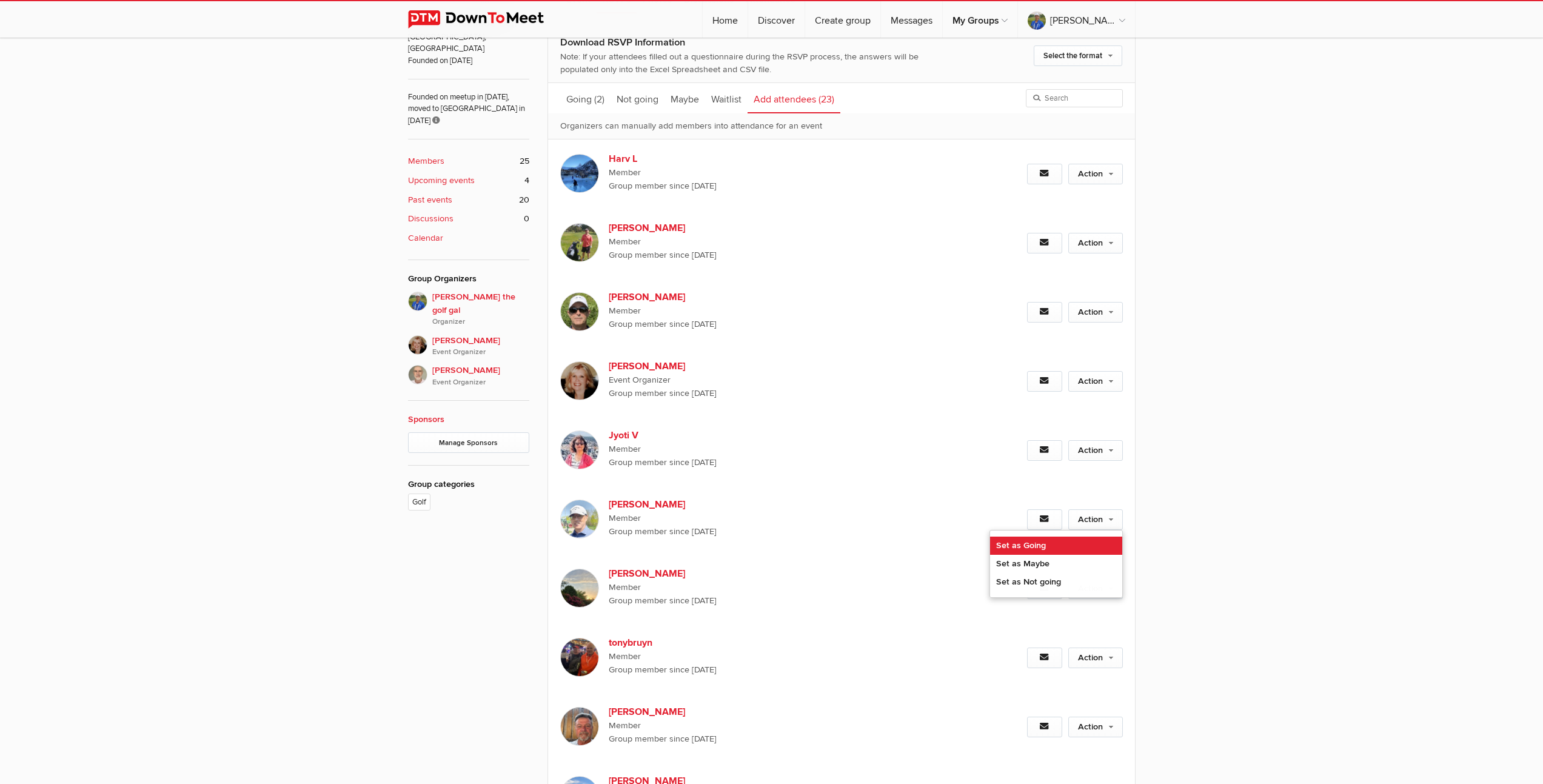
click at [1038, 547] on link "Set as Going" at bounding box center [1056, 546] width 132 height 18
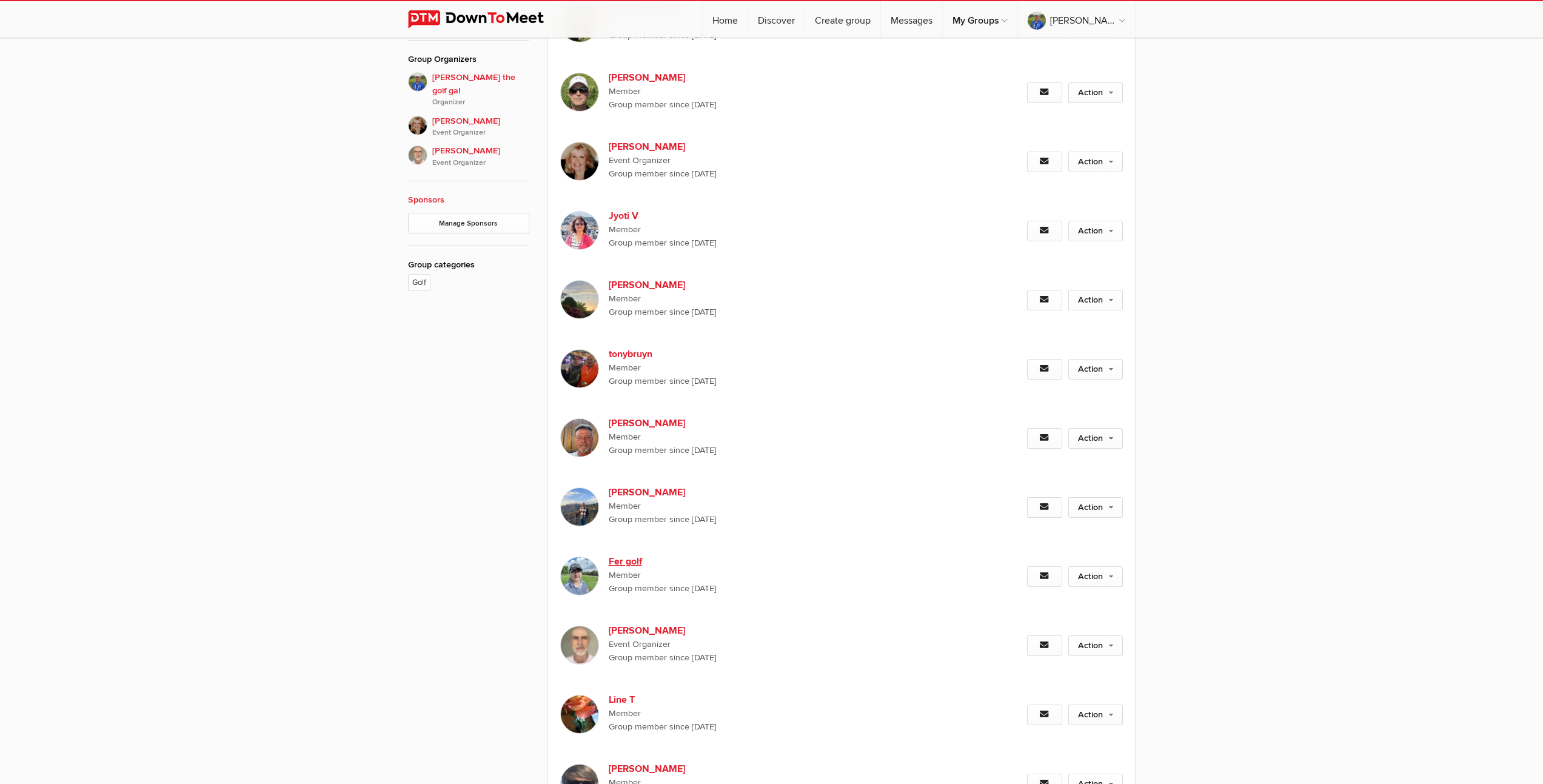
scroll to position [765, 0]
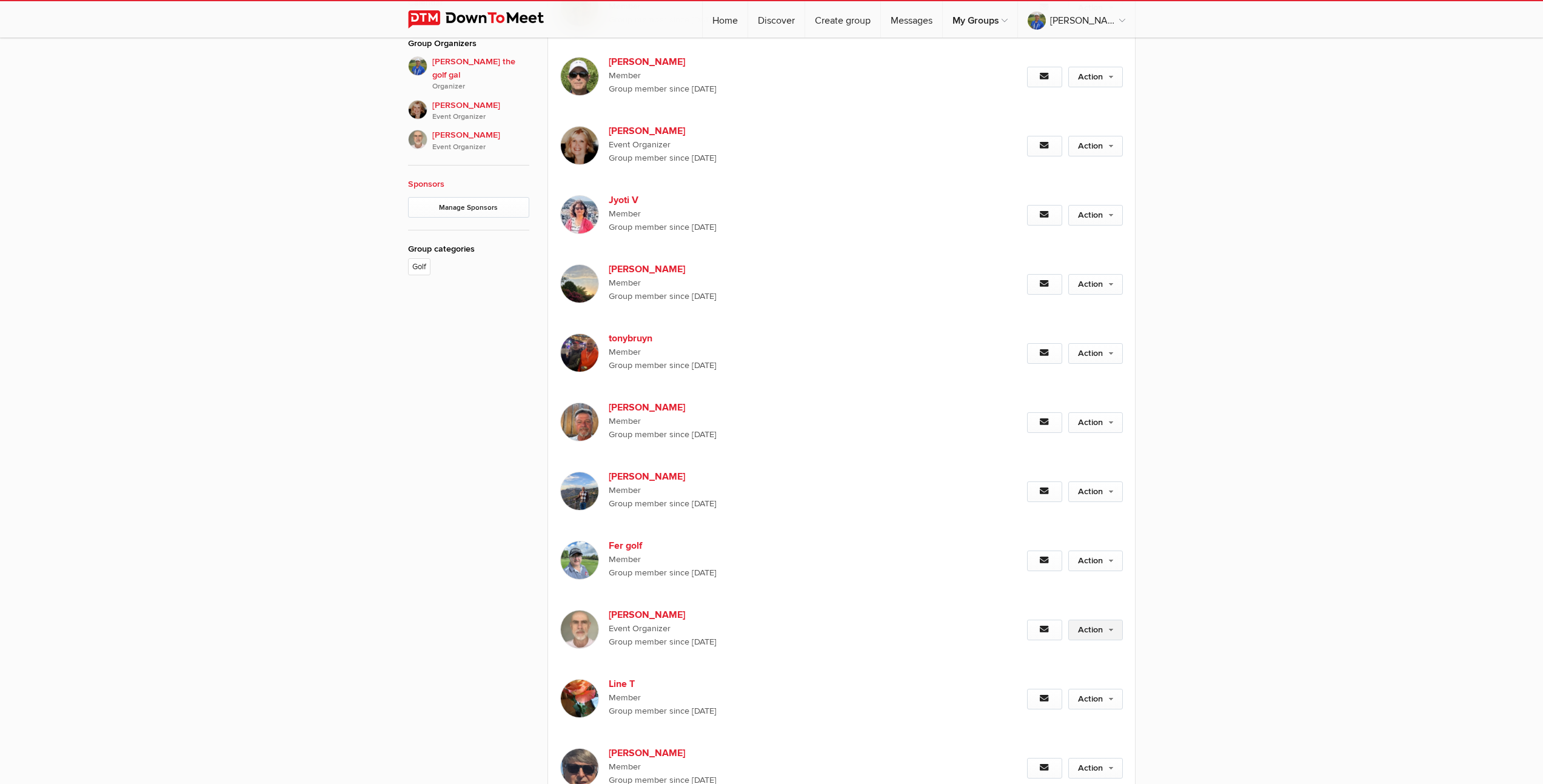
click at [1093, 628] on link "Action" at bounding box center [1095, 629] width 54 height 21
click at [1024, 657] on link "Set as Going" at bounding box center [1056, 655] width 132 height 18
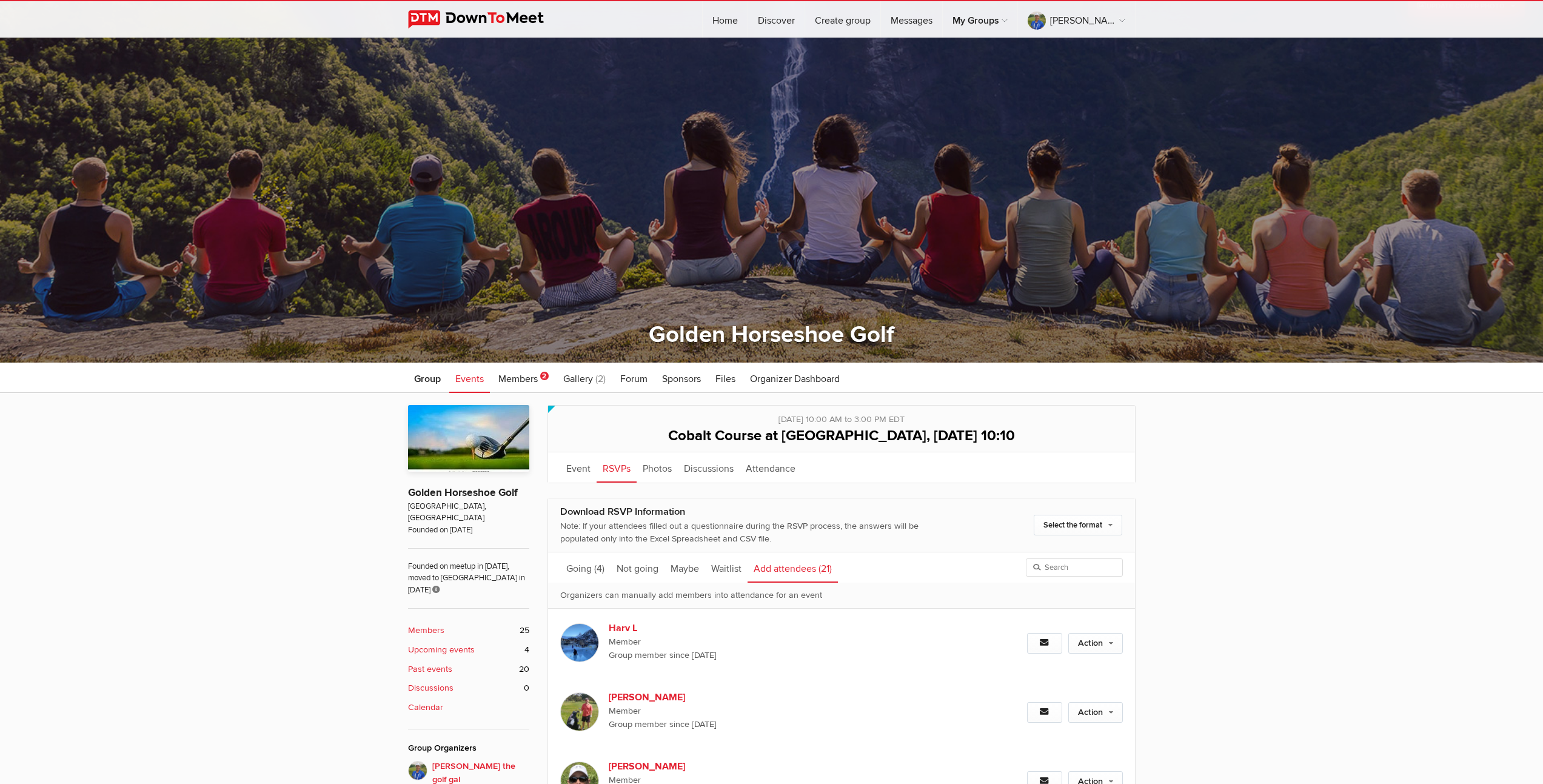
scroll to position [0, 0]
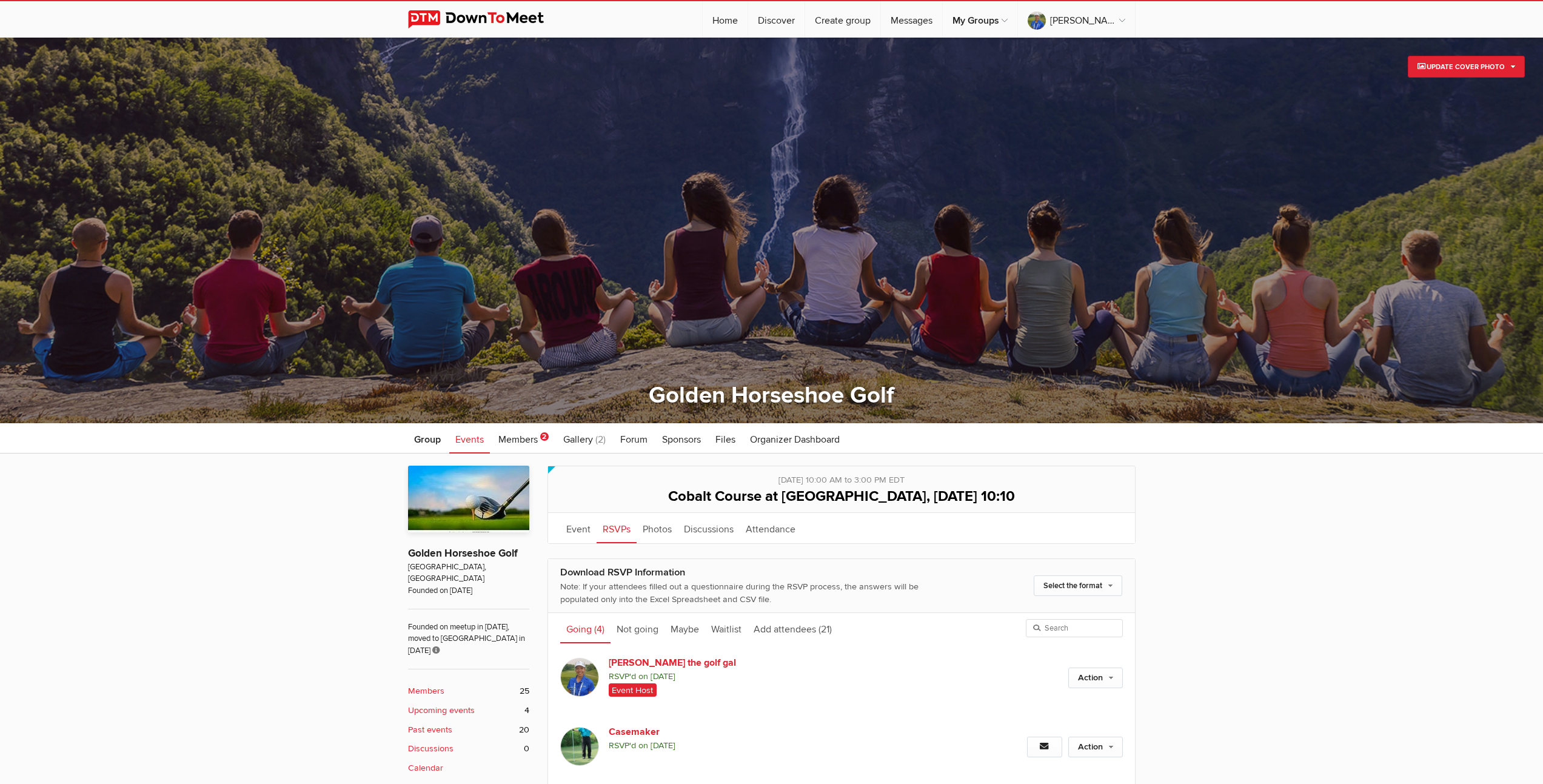
scroll to position [228, 0]
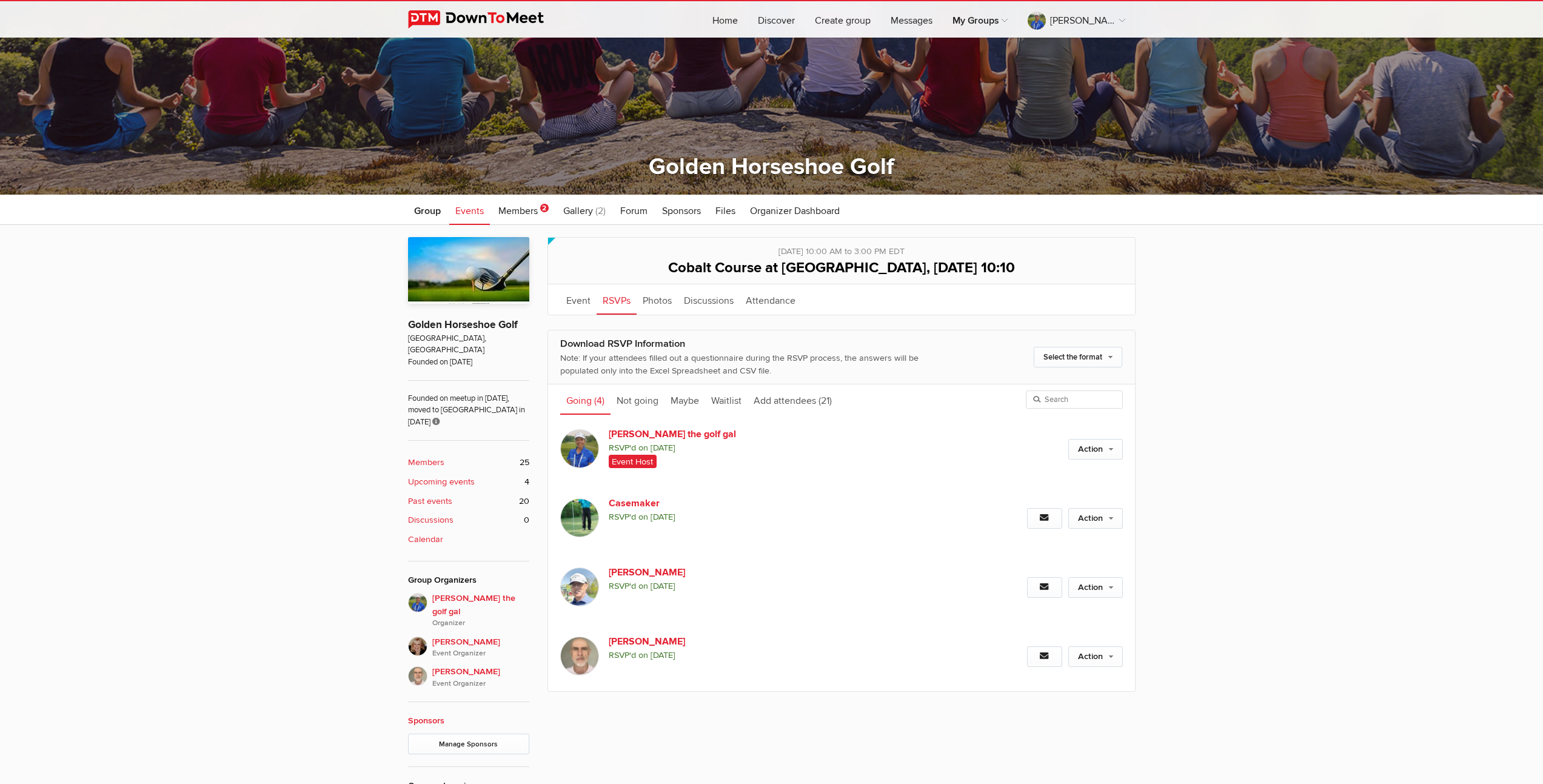
click at [451, 475] on b "Upcoming events" at bounding box center [442, 481] width 67 height 14
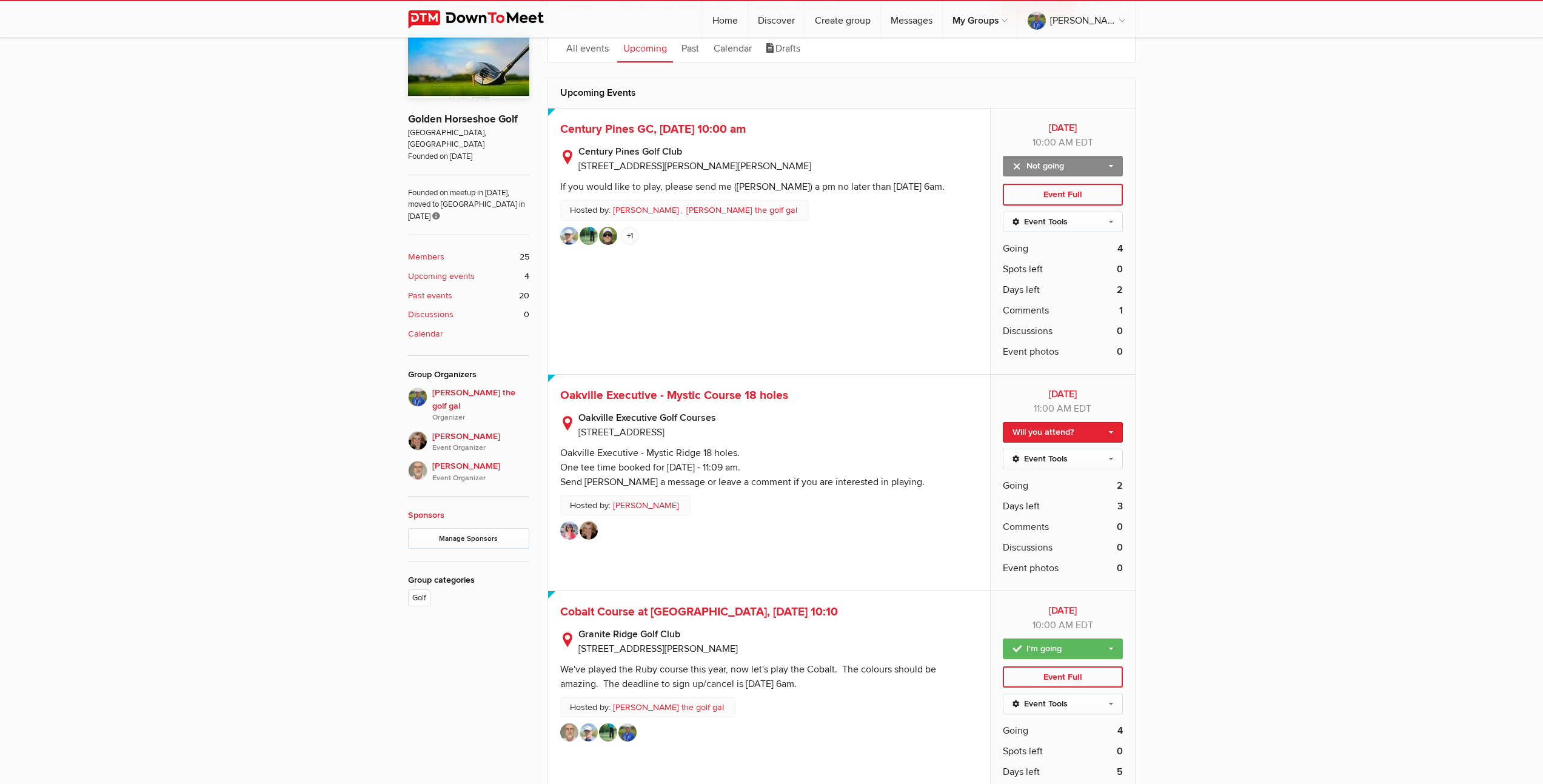
scroll to position [511, 0]
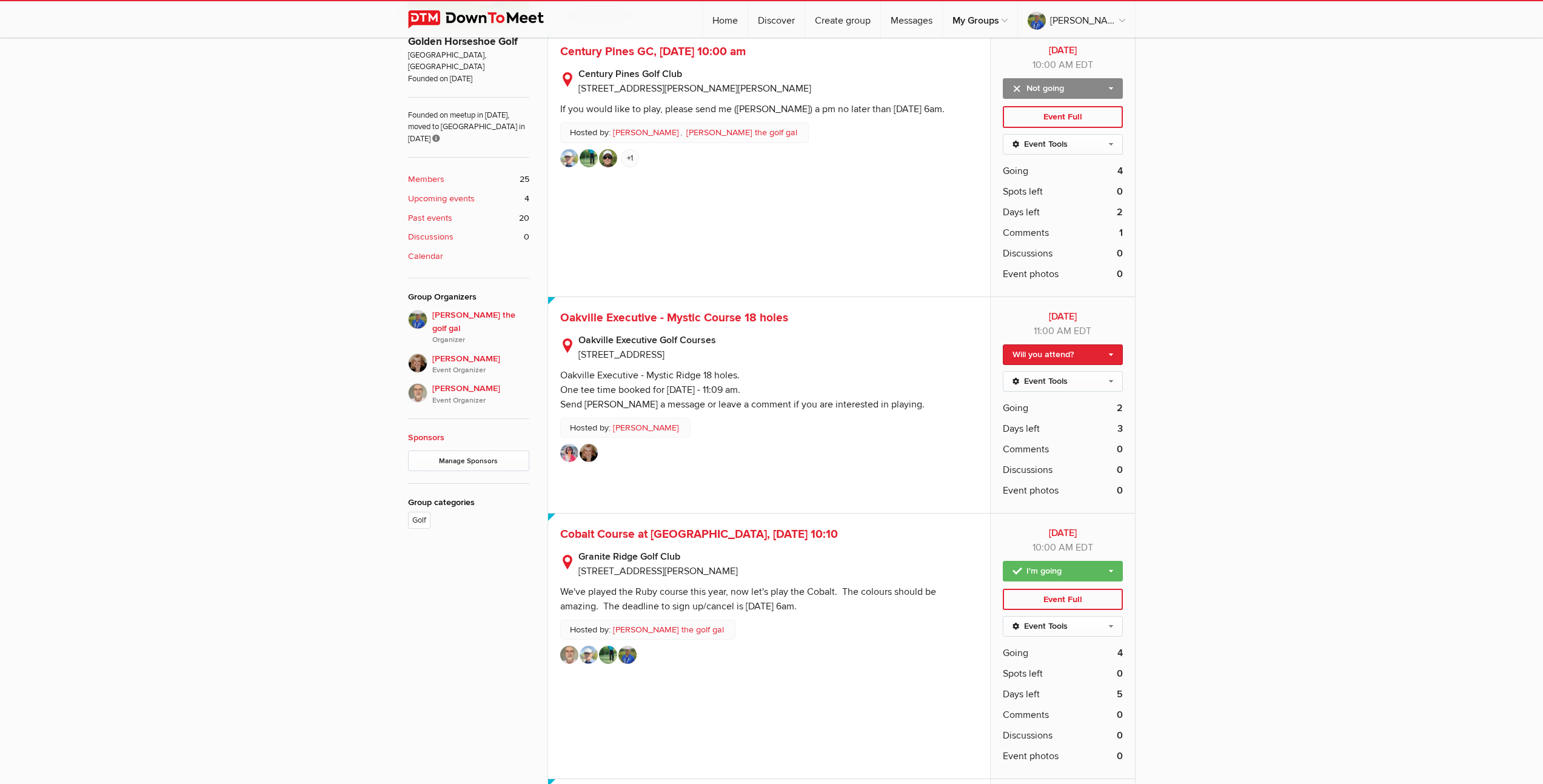
drag, startPoint x: 561, startPoint y: 586, endPoint x: 878, endPoint y: 601, distance: 317.4
click at [878, 601] on sp-text-read-more "We've played the Ruby course this year, now let's play the Cobalt. The colours …" at bounding box center [769, 595] width 418 height 35
copy div "We've played the Ruby course this year, now let's play the Cobalt. The colours …"
